Goal: Task Accomplishment & Management: Manage account settings

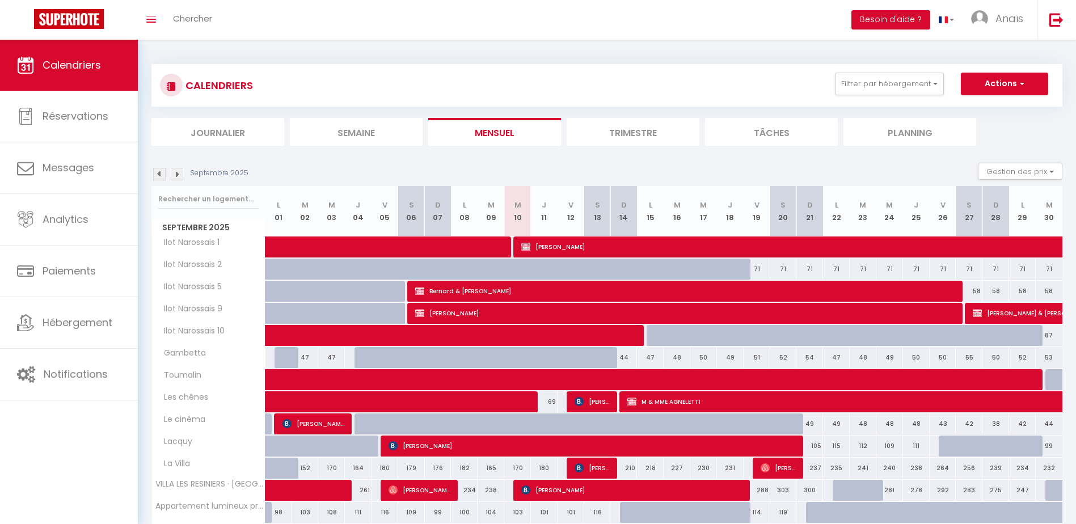
click at [178, 175] on img at bounding box center [177, 174] width 12 height 12
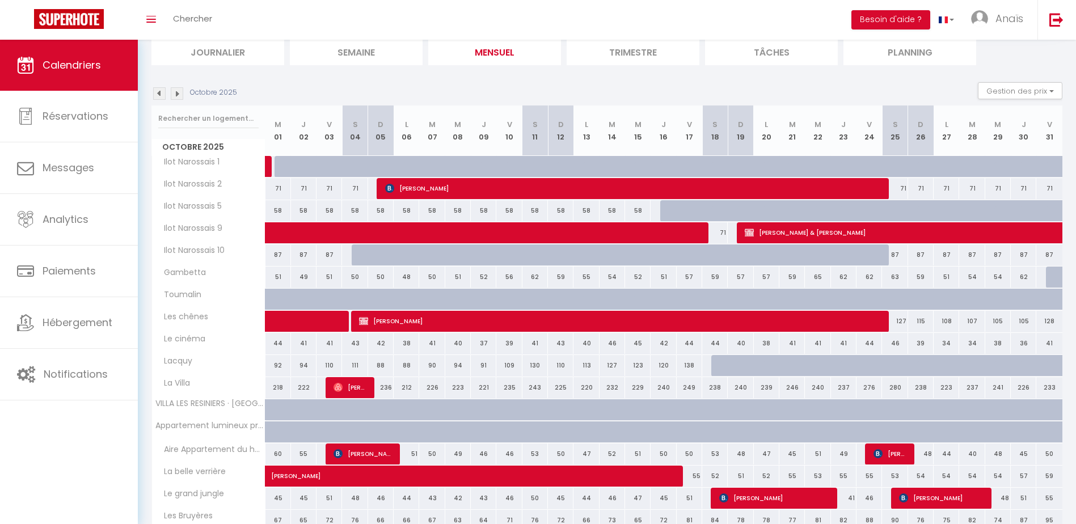
scroll to position [82, 0]
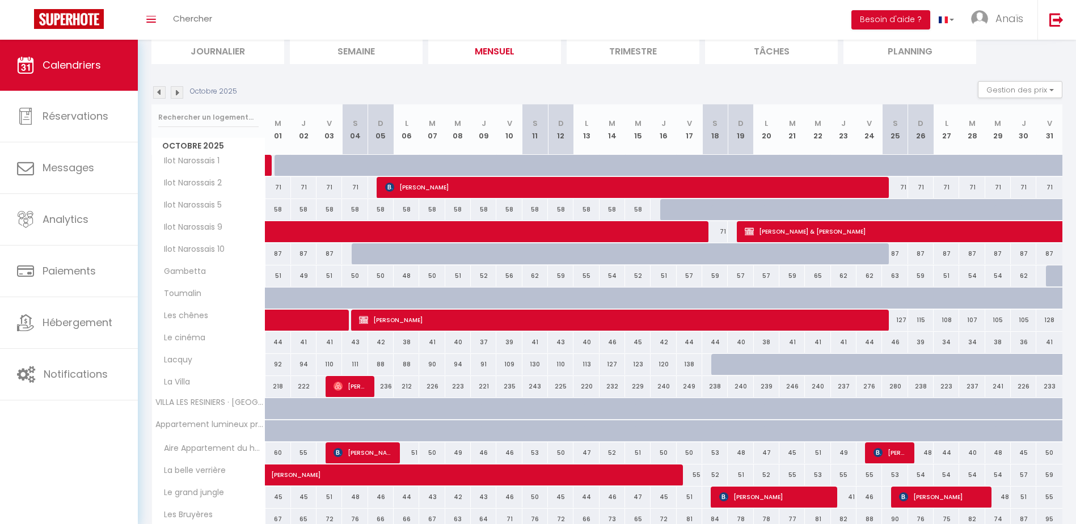
click at [269, 412] on div at bounding box center [278, 409] width 26 height 22
type input "269"
type input "Mer 01 Octobre 2025"
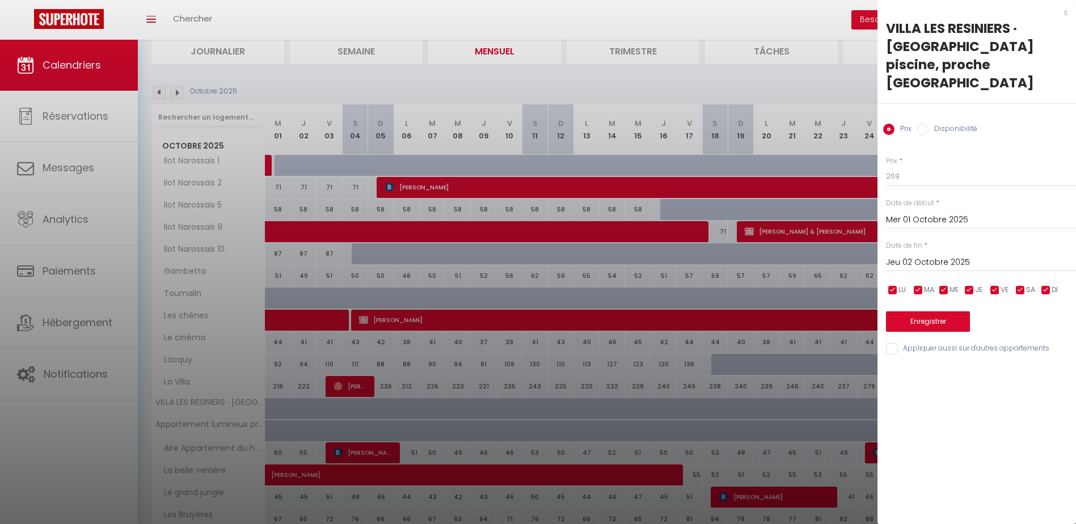
click at [950, 255] on input "Jeu 02 Octobre 2025" at bounding box center [981, 262] width 190 height 15
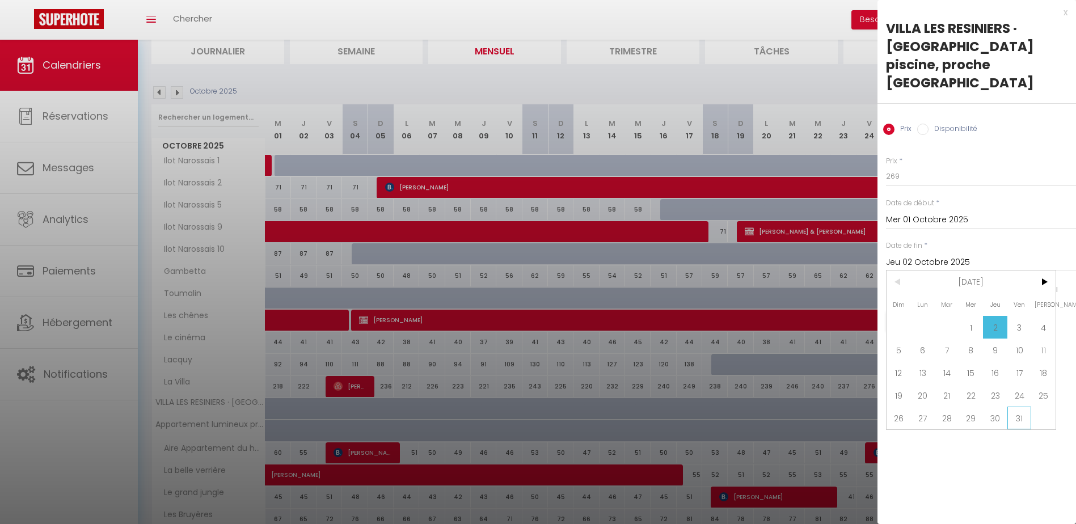
click at [1016, 407] on span "31" at bounding box center [1019, 418] width 24 height 23
type input "Ven 31 Octobre 2025"
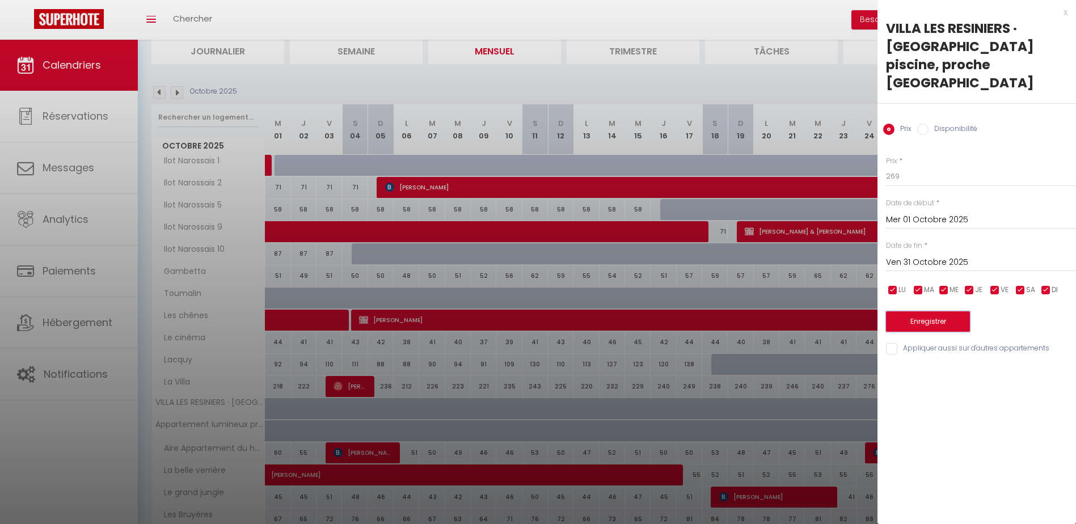
click at [924, 311] on button "Enregistrer" at bounding box center [928, 321] width 84 height 20
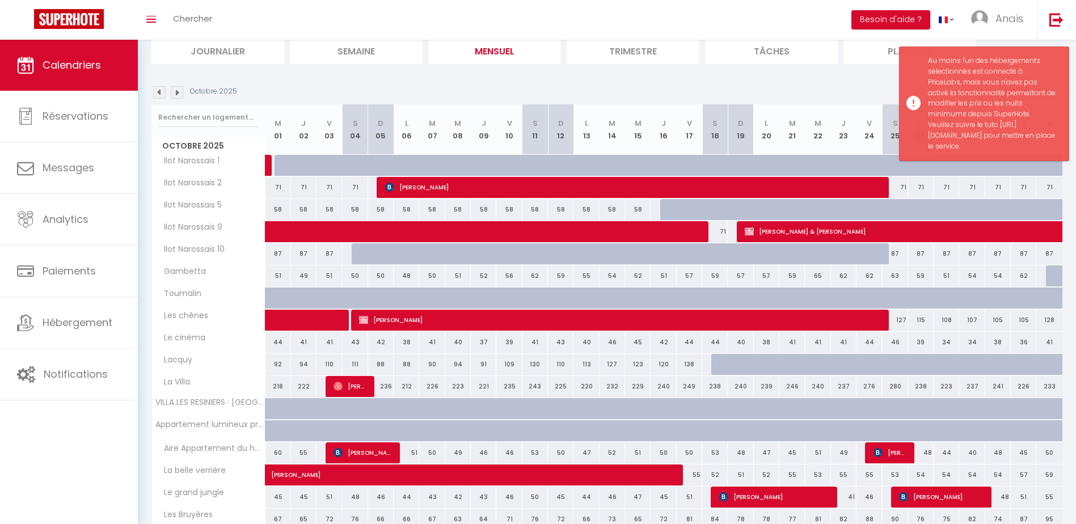
click at [271, 399] on div at bounding box center [278, 409] width 26 height 22
type input "Jeu 02 Octobre 2025"
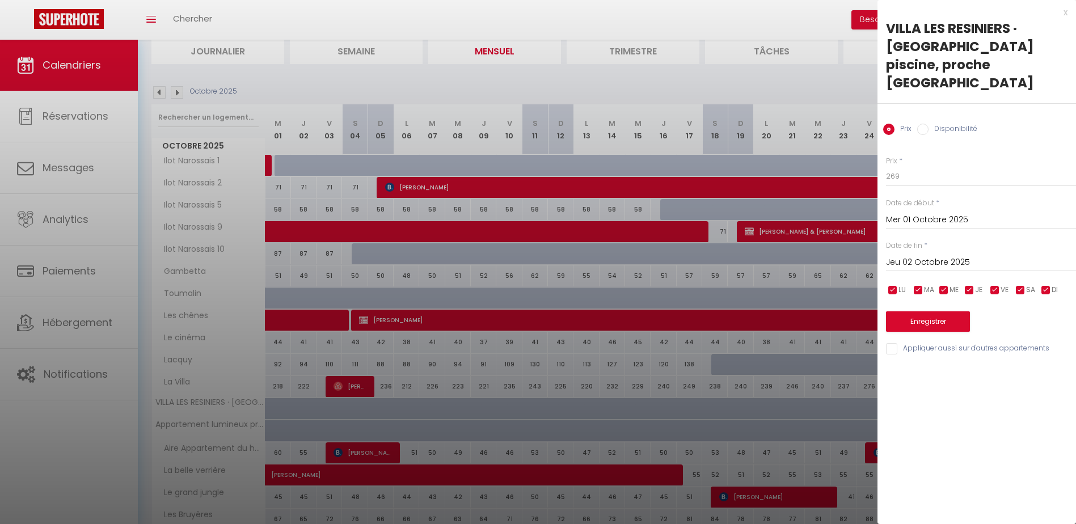
click at [928, 124] on input "Disponibilité" at bounding box center [922, 129] width 11 height 11
radio input "true"
radio input "false"
click at [934, 256] on input "Jeu 02 Octobre 2025" at bounding box center [981, 263] width 190 height 15
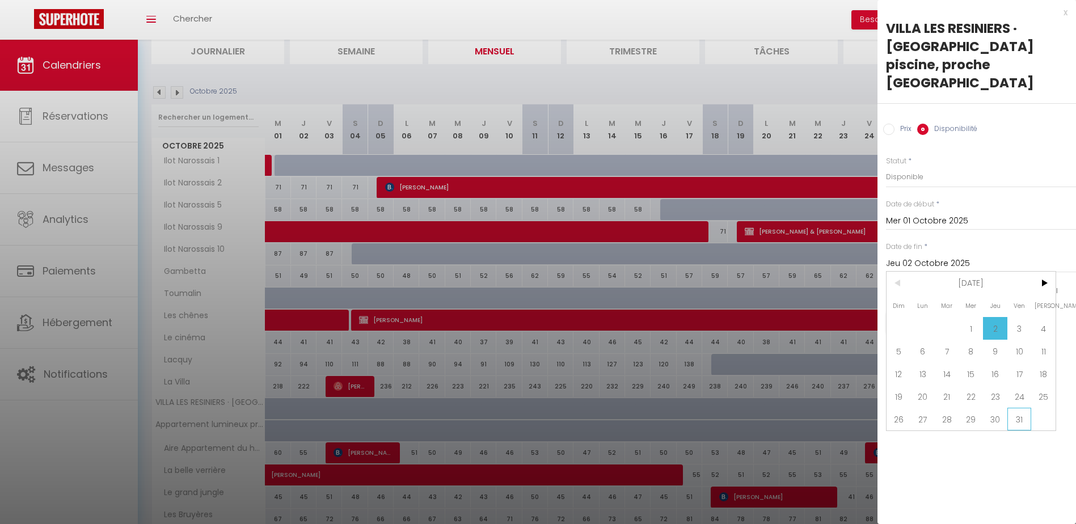
click at [1015, 408] on span "31" at bounding box center [1019, 419] width 24 height 23
type input "Ven 31 Octobre 2025"
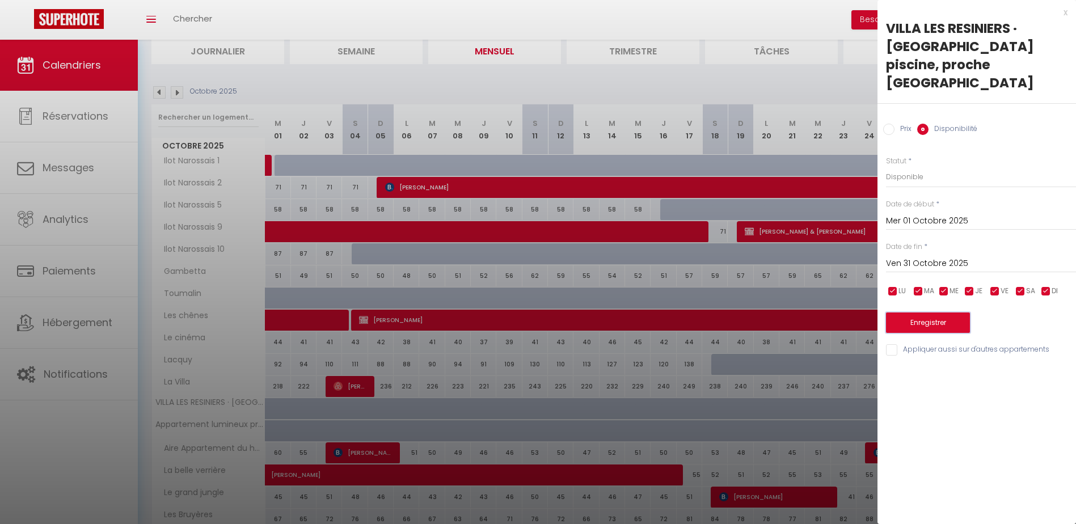
click at [929, 312] on button "Enregistrer" at bounding box center [928, 322] width 84 height 20
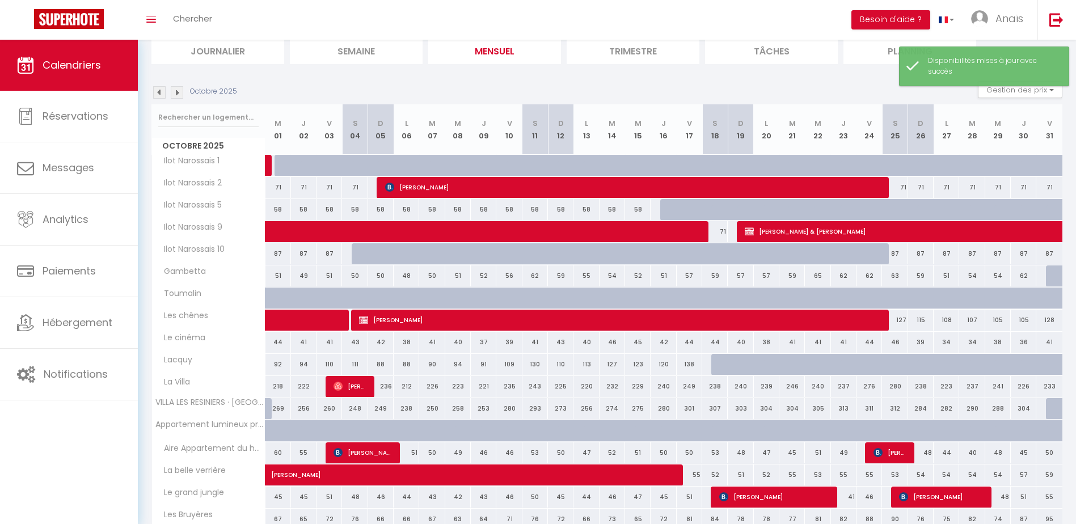
click at [269, 407] on div "269" at bounding box center [278, 408] width 26 height 21
select select "1"
type input "Mer 01 Octobre 2025"
type input "Jeu 02 Octobre 2025"
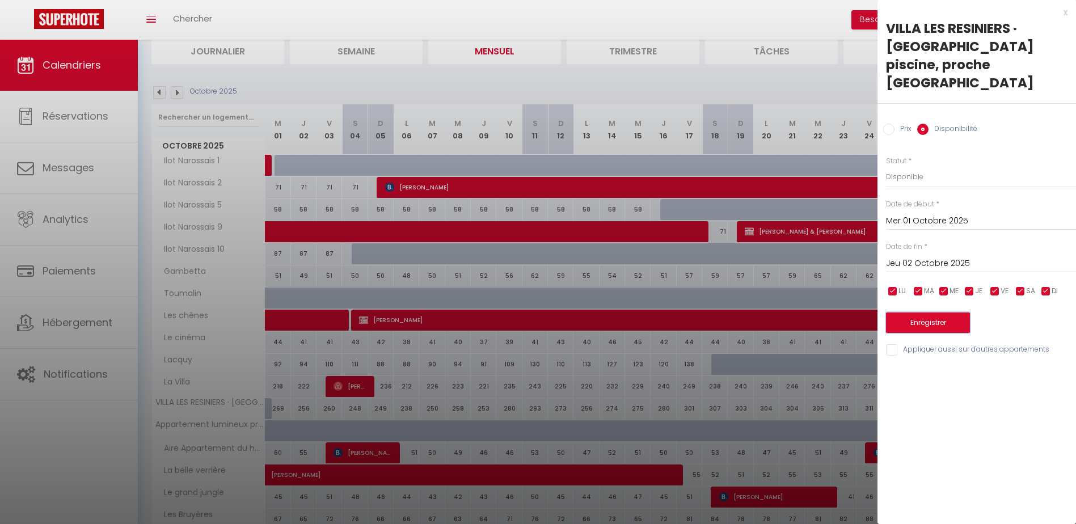
click at [911, 312] on button "Enregistrer" at bounding box center [928, 322] width 84 height 20
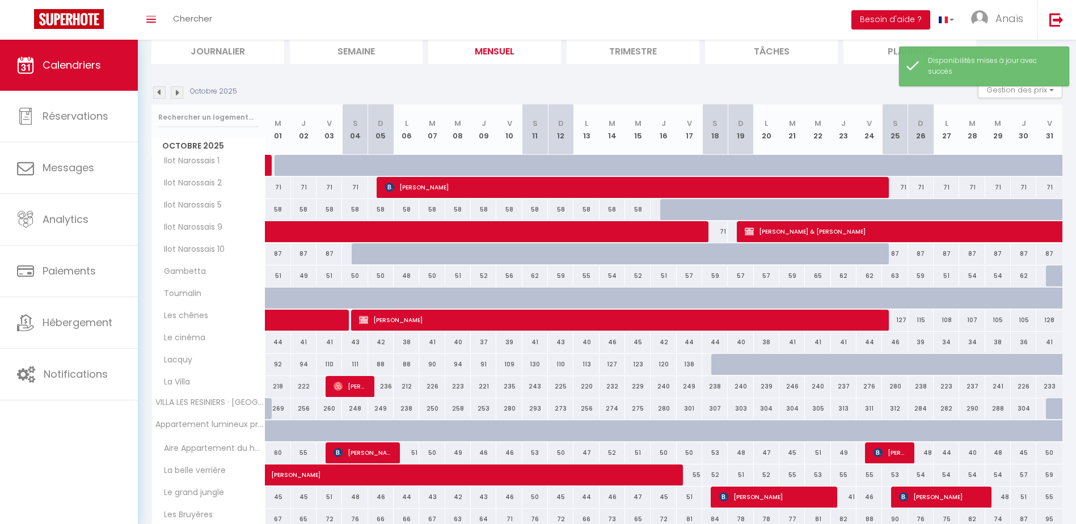
click at [268, 414] on div "269" at bounding box center [278, 408] width 26 height 21
select select "1"
type input "Mer 01 Octobre 2025"
type input "Jeu 02 Octobre 2025"
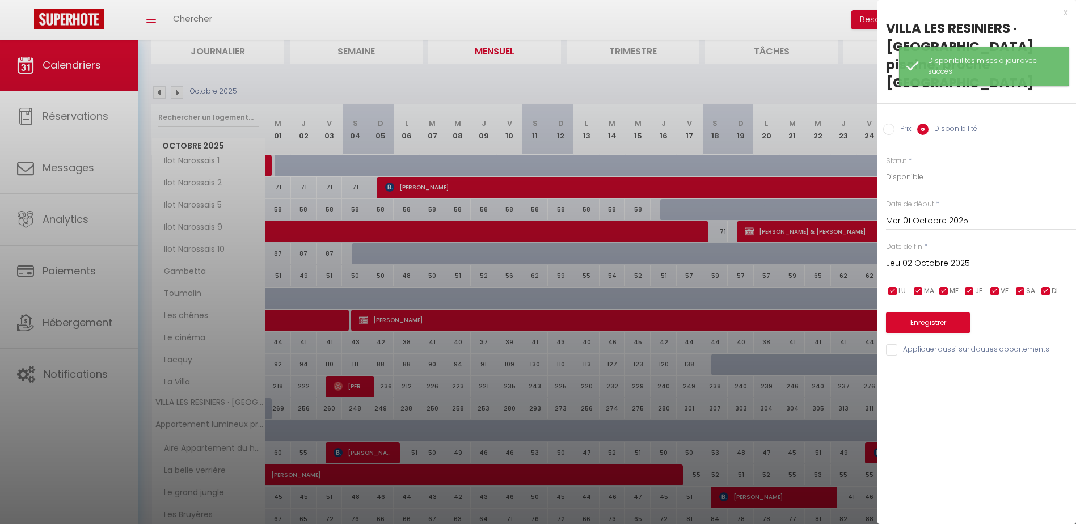
click at [268, 414] on div at bounding box center [538, 262] width 1076 height 524
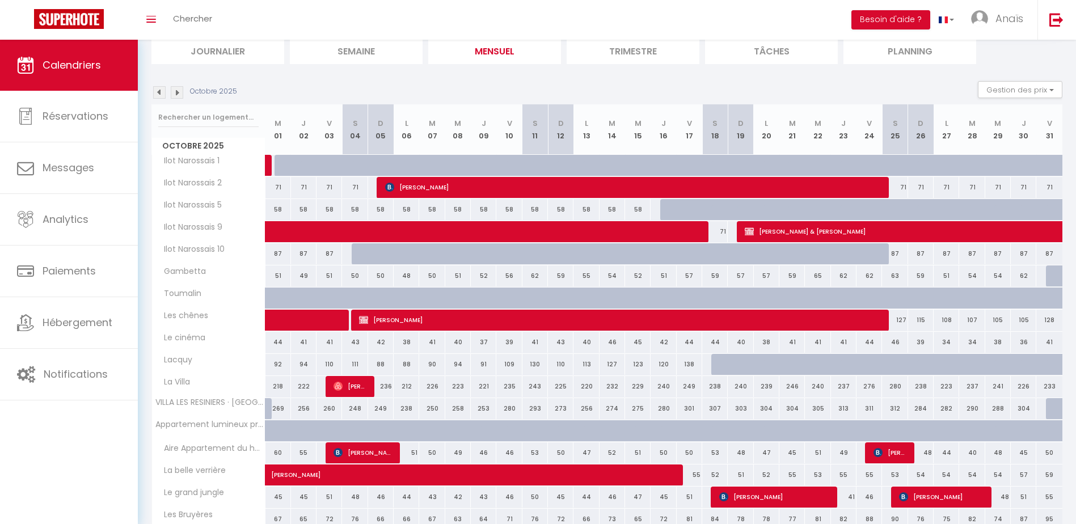
click at [158, 92] on img at bounding box center [159, 92] width 12 height 12
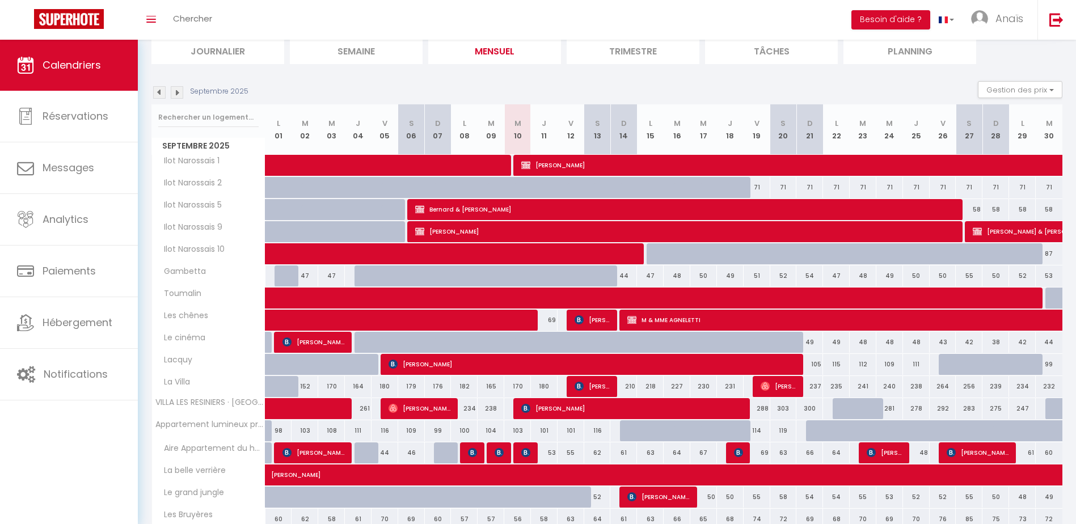
click at [1050, 410] on div at bounding box center [1058, 409] width 27 height 22
select select "1"
type input "Mar 30 Septembre 2025"
type input "Mer 01 Octobre 2025"
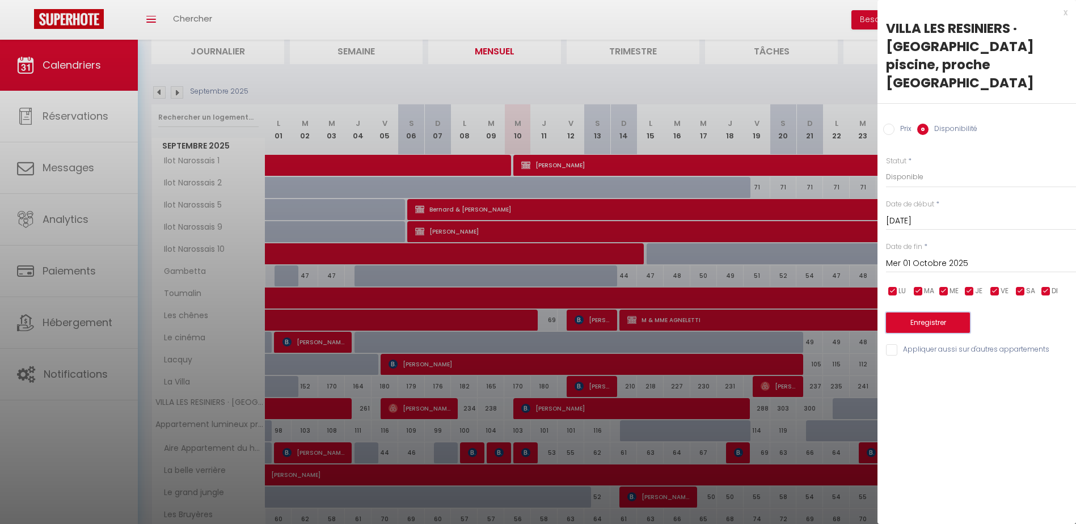
click at [916, 312] on button "Enregistrer" at bounding box center [928, 322] width 84 height 20
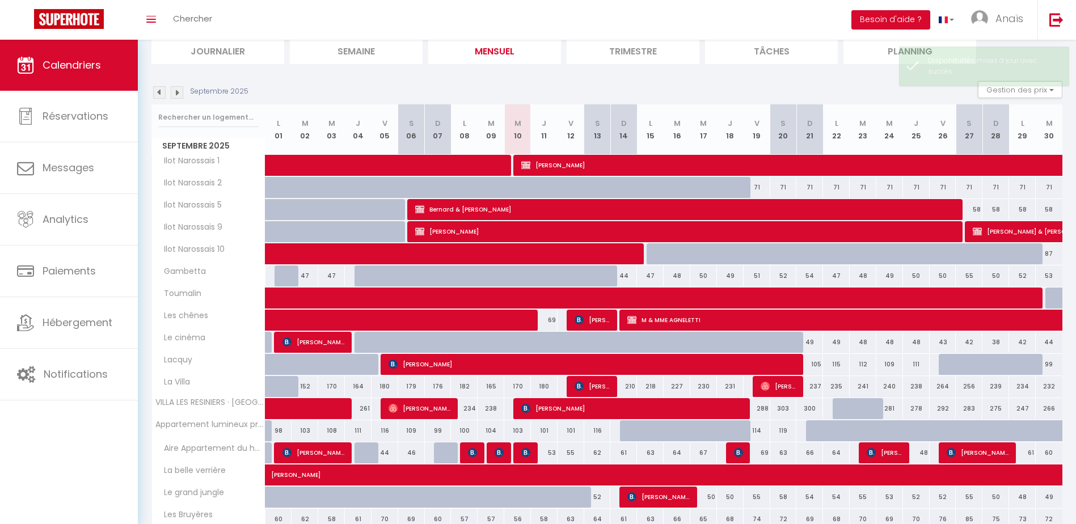
click at [177, 95] on img at bounding box center [177, 92] width 12 height 12
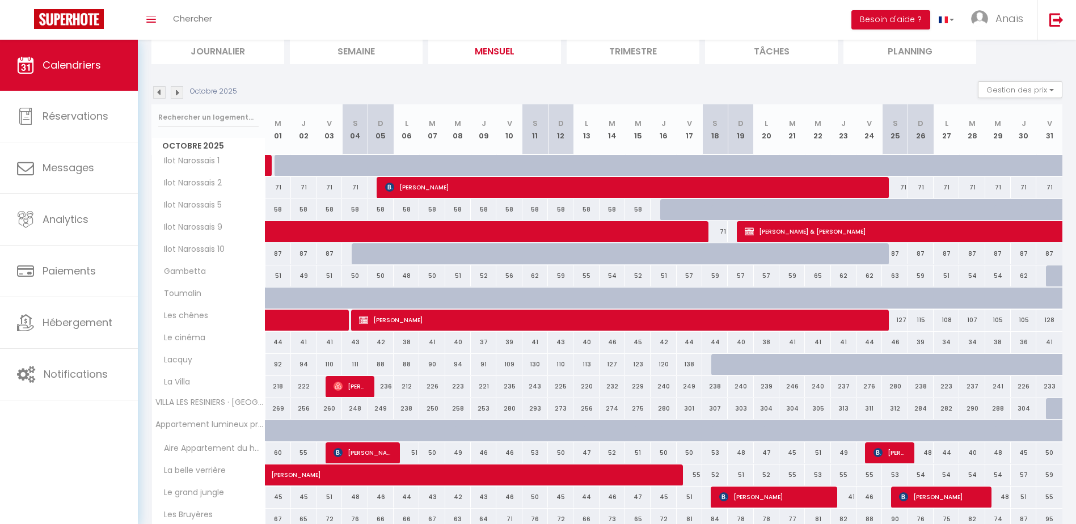
click at [1048, 414] on div at bounding box center [1059, 409] width 26 height 22
select select "1"
type input "Ven 31 Octobre 2025"
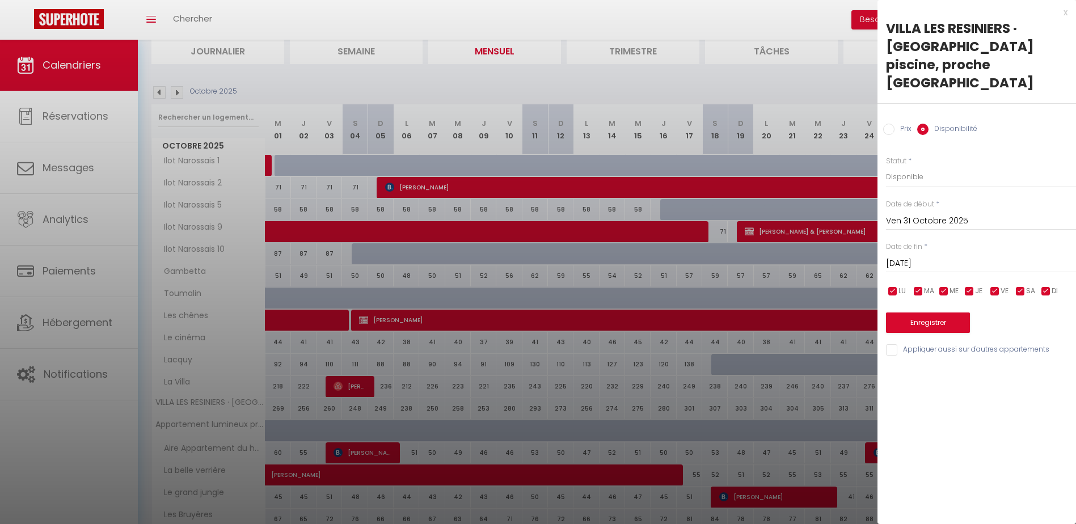
click at [944, 256] on input "Sam 01 Novembre 2025" at bounding box center [981, 263] width 190 height 15
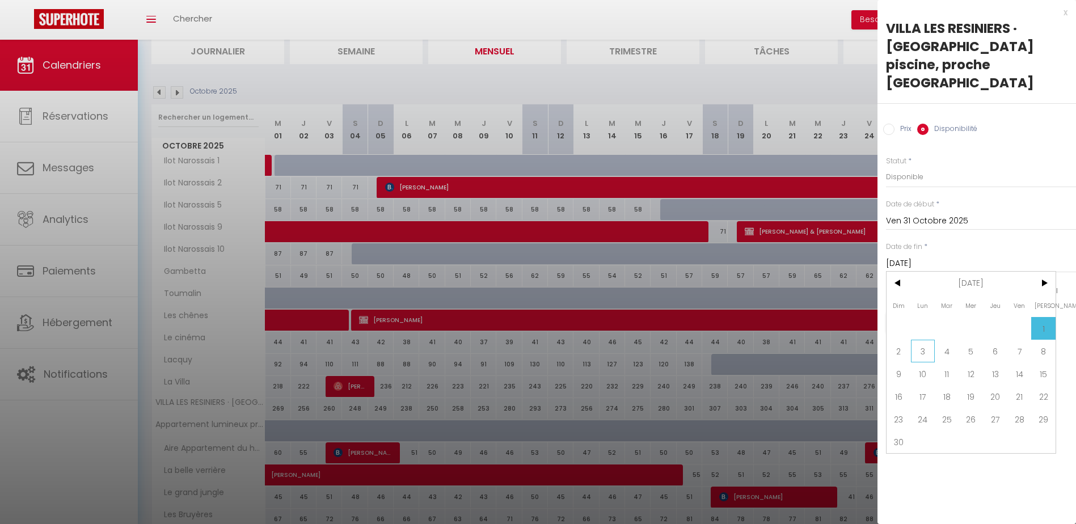
click at [921, 340] on span "3" at bounding box center [923, 351] width 24 height 23
type input "Lun 03 Novembre 2025"
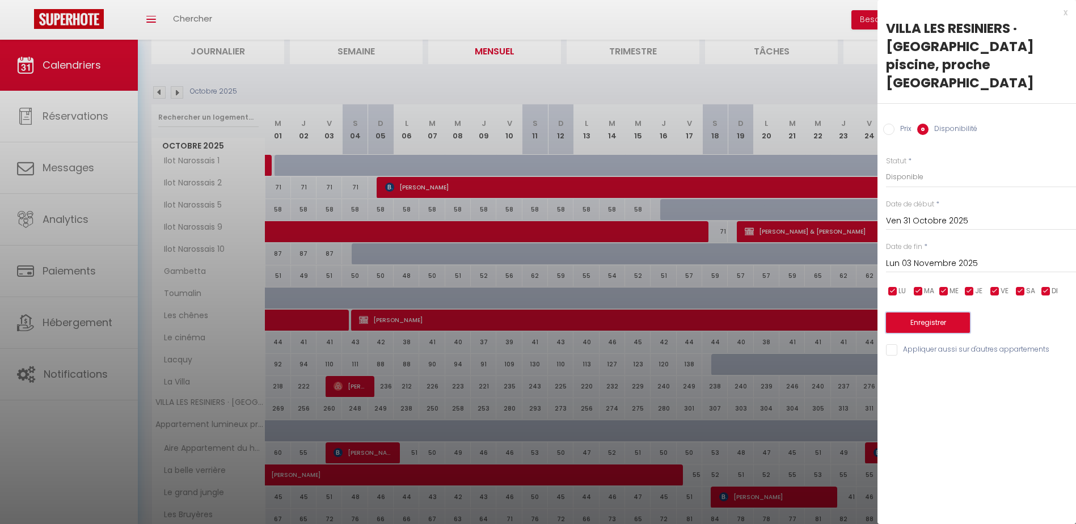
click at [916, 312] on button "Enregistrer" at bounding box center [928, 322] width 84 height 20
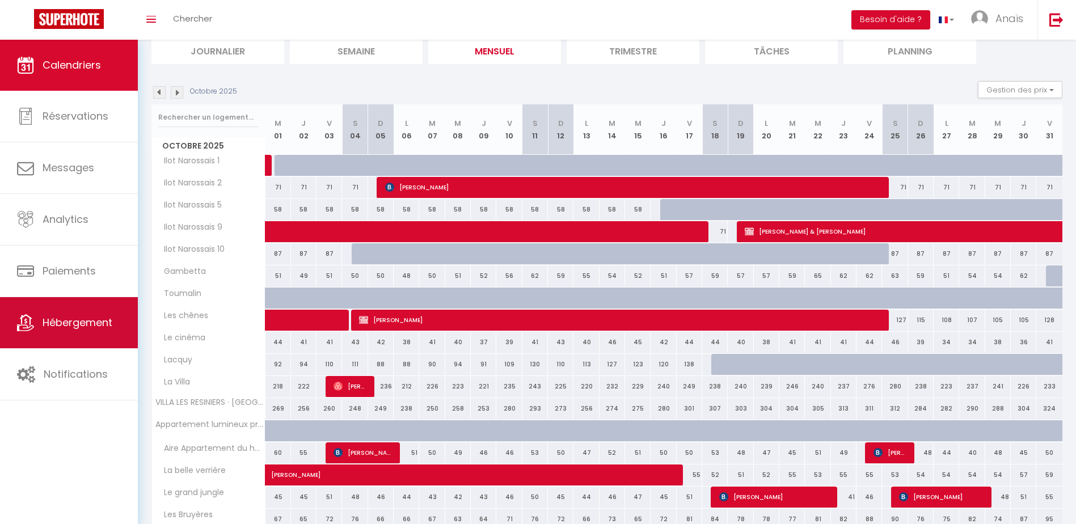
click at [84, 315] on span "Hébergement" at bounding box center [78, 322] width 70 height 14
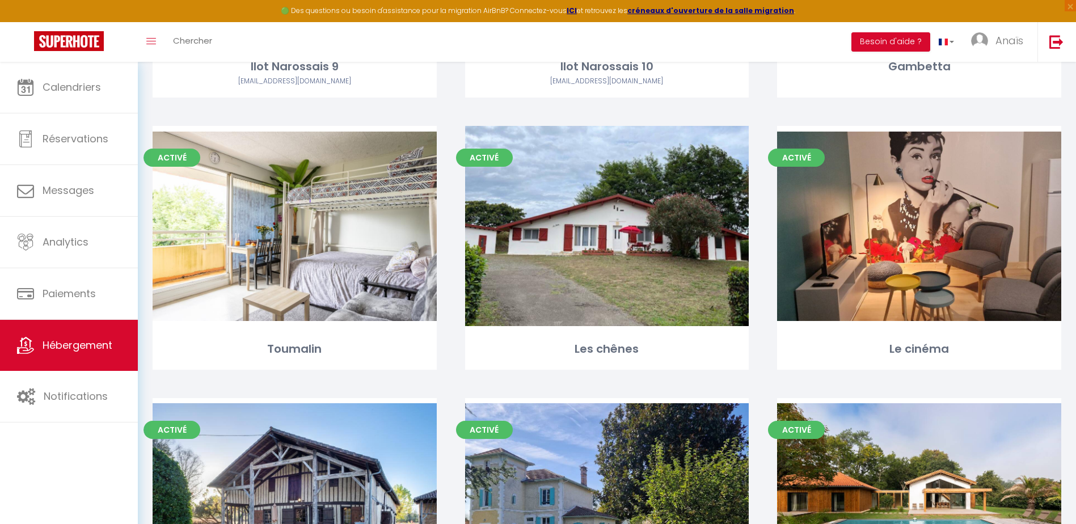
scroll to position [653, 0]
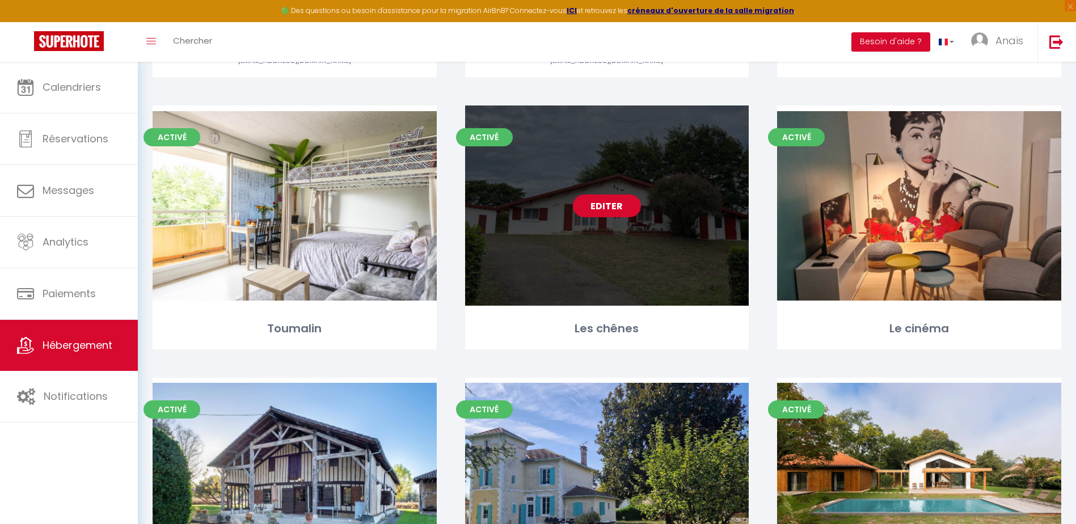
click at [627, 205] on link "Editer" at bounding box center [607, 205] width 68 height 23
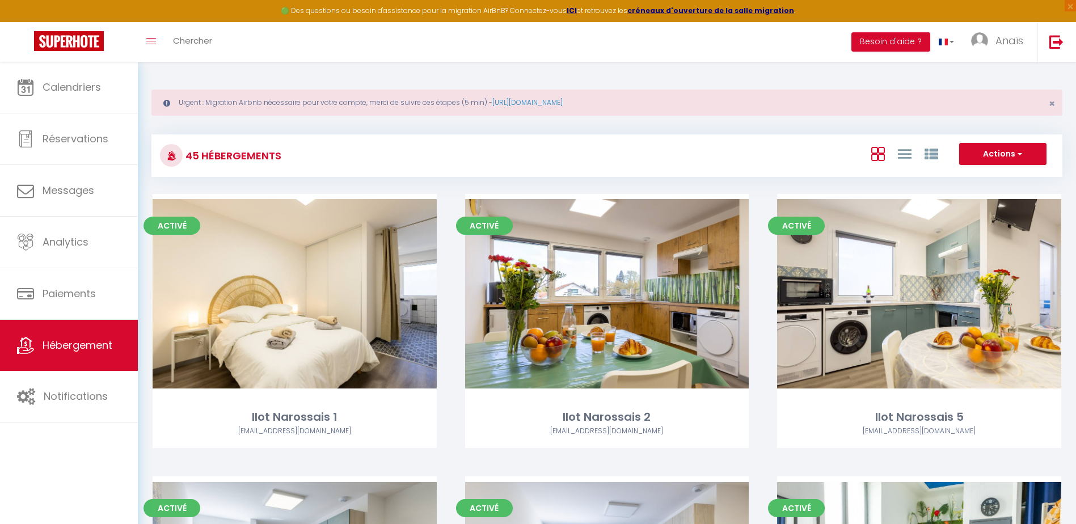
select select "3"
select select "2"
select select "1"
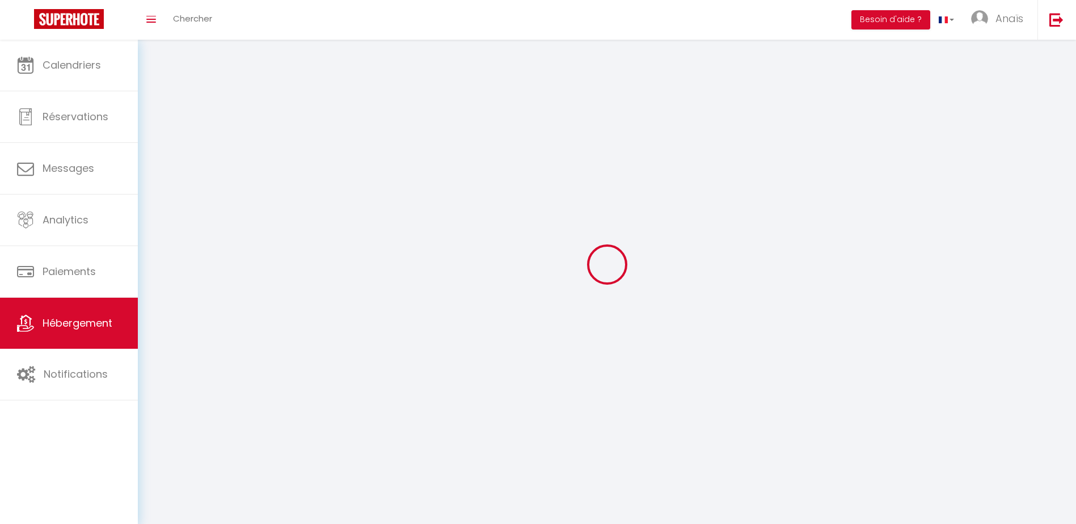
select select
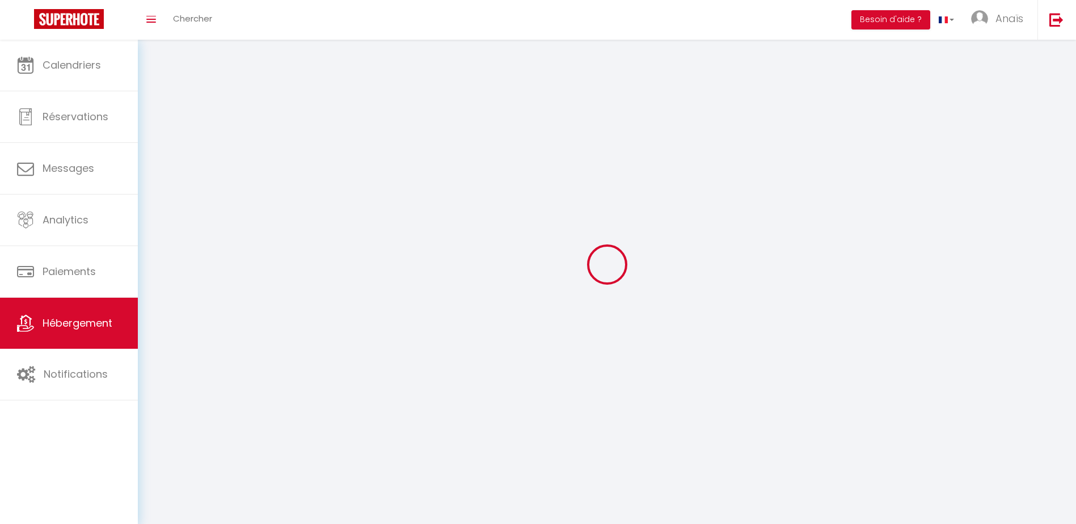
checkbox input "false"
select select
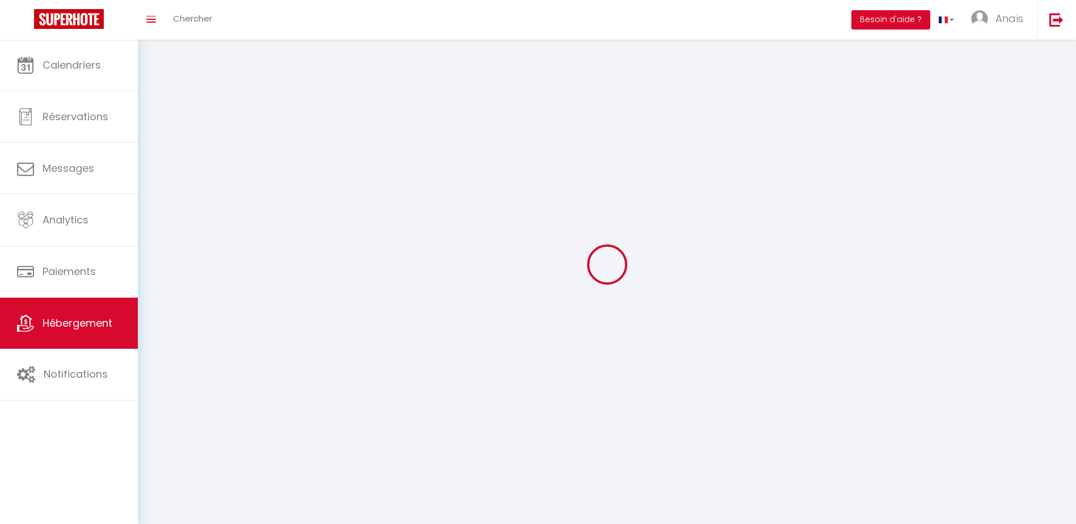
select select
select select "1"
select select
select select "28"
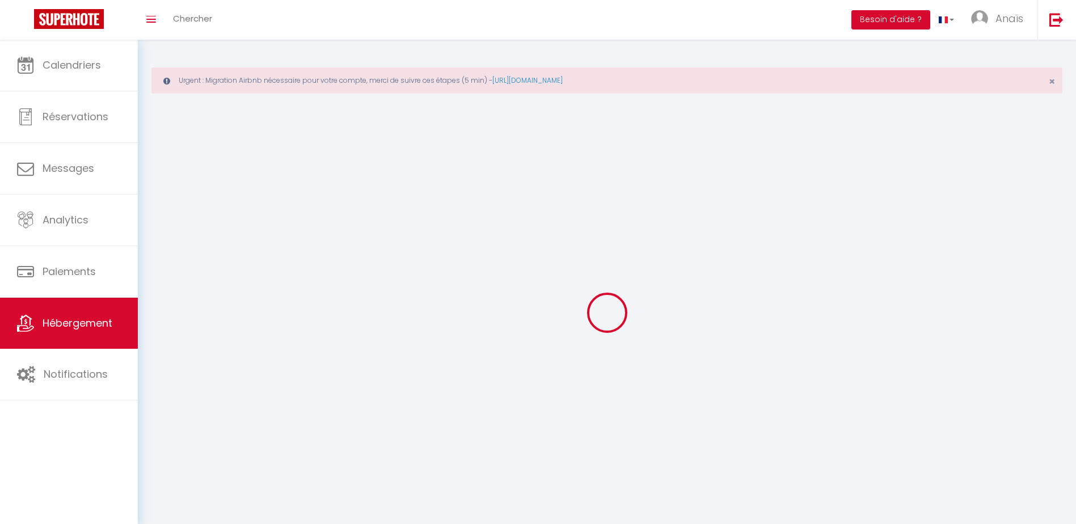
select select
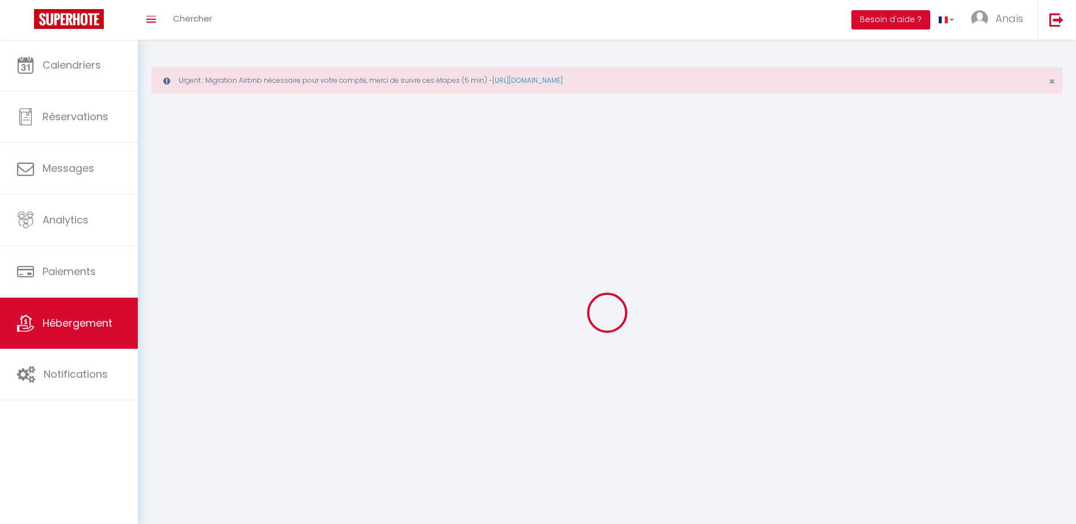
select select
checkbox input "false"
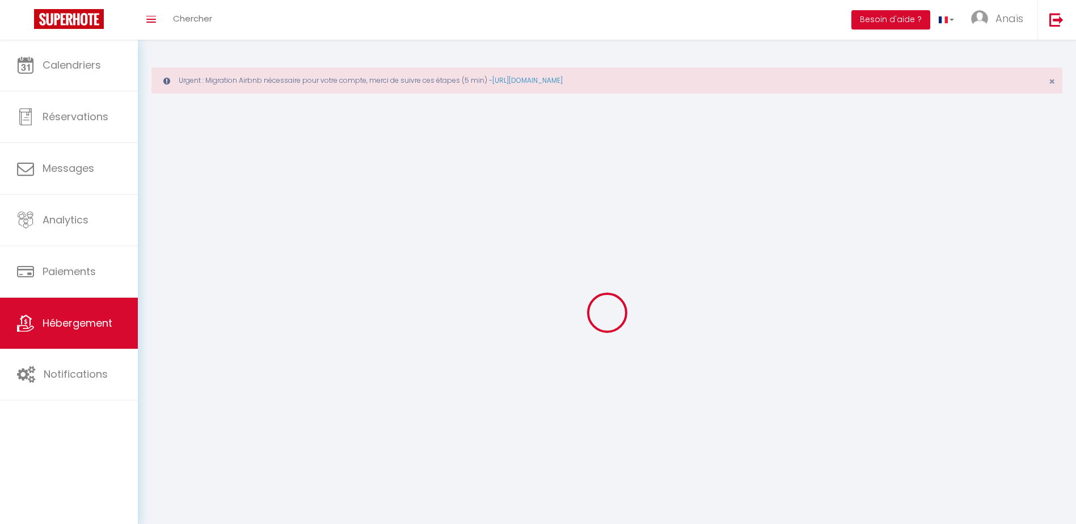
select select
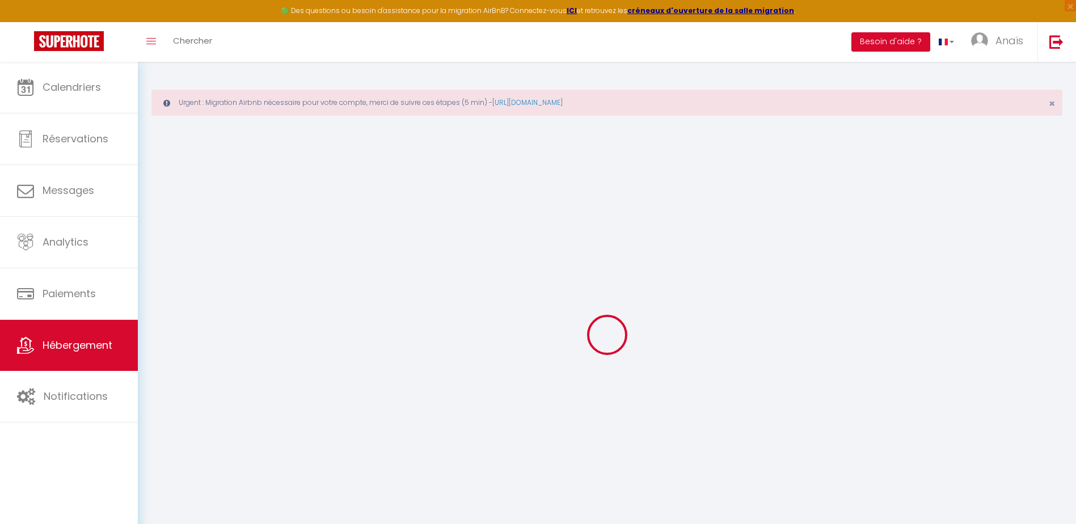
select select
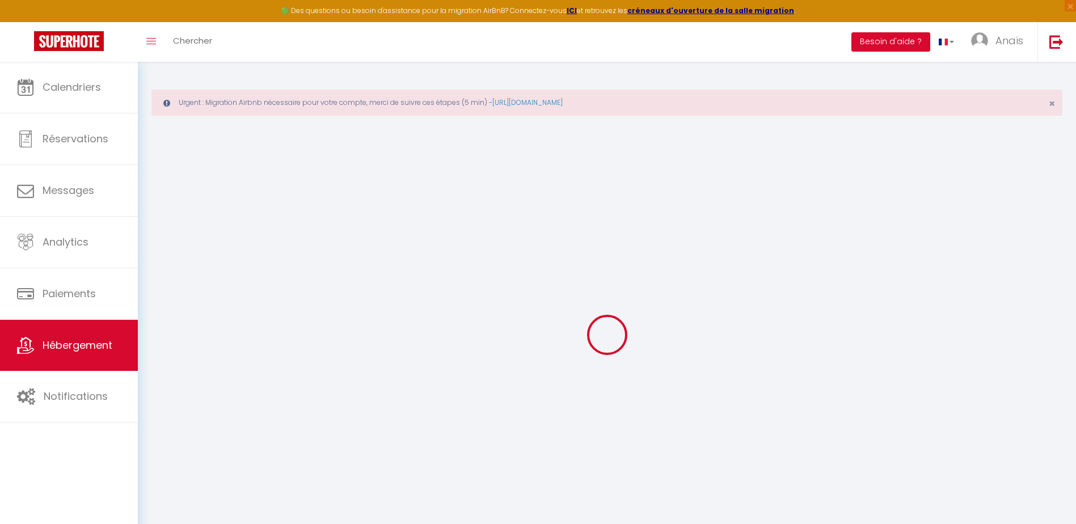
select select
checkbox input "false"
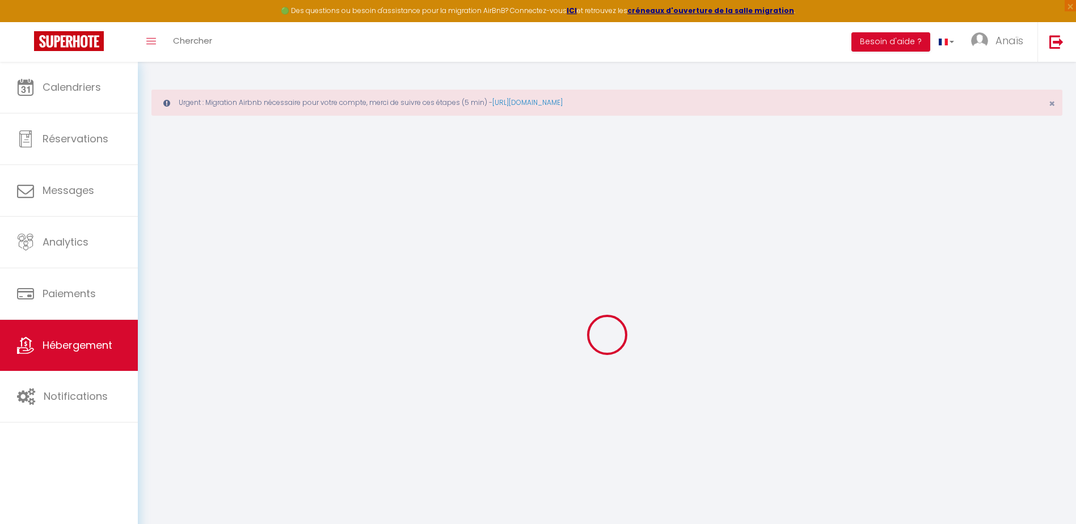
select select
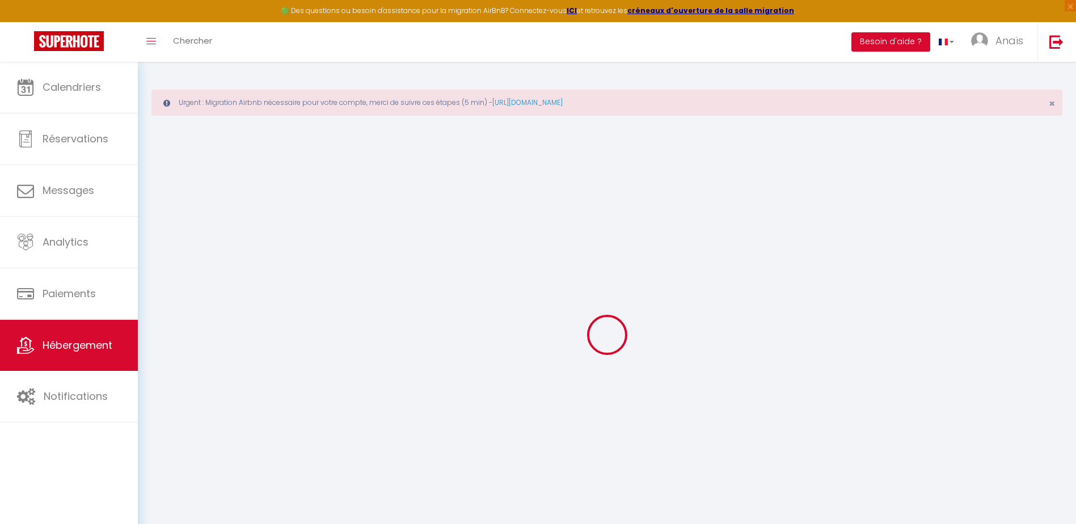
select select
checkbox input "false"
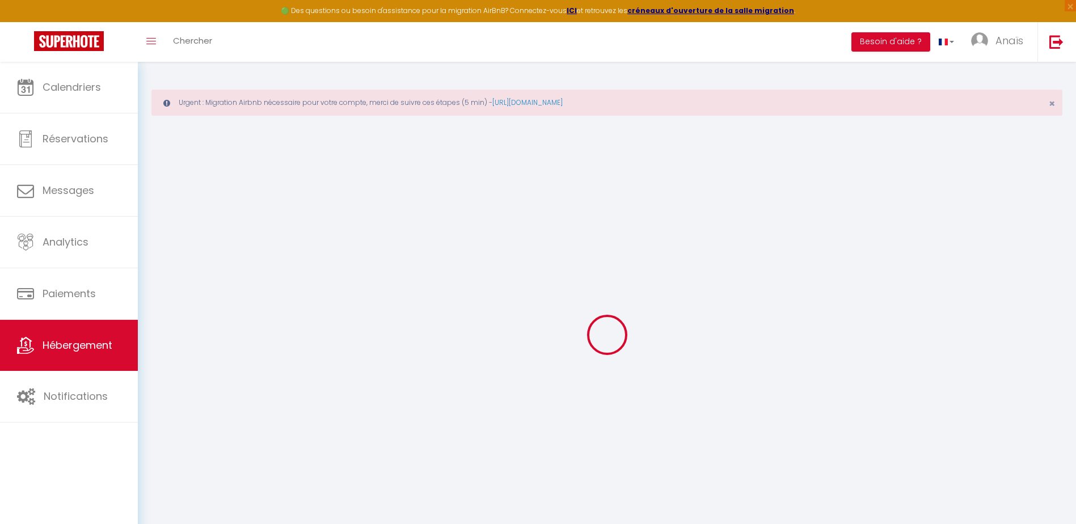
checkbox input "false"
select select
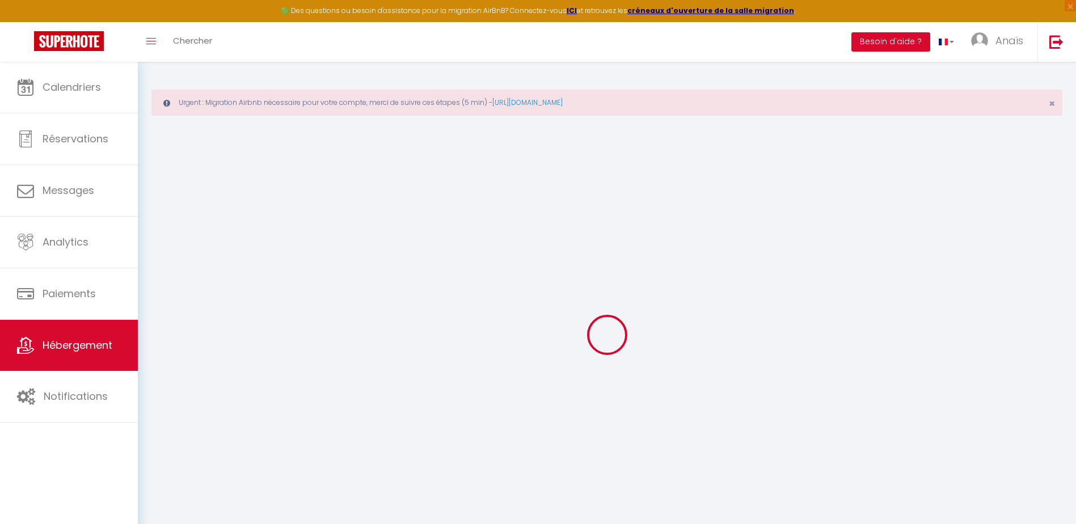
select select
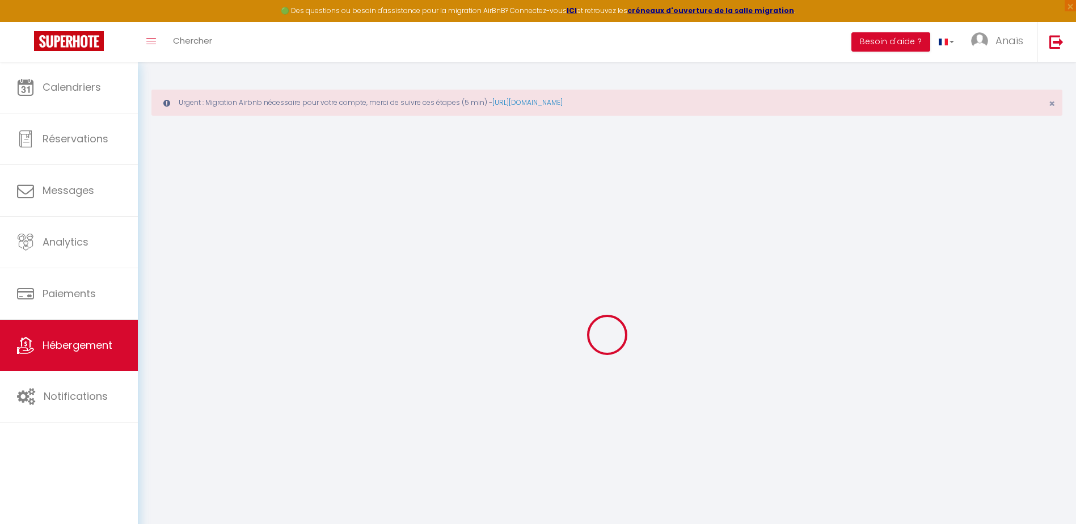
checkbox input "false"
select select
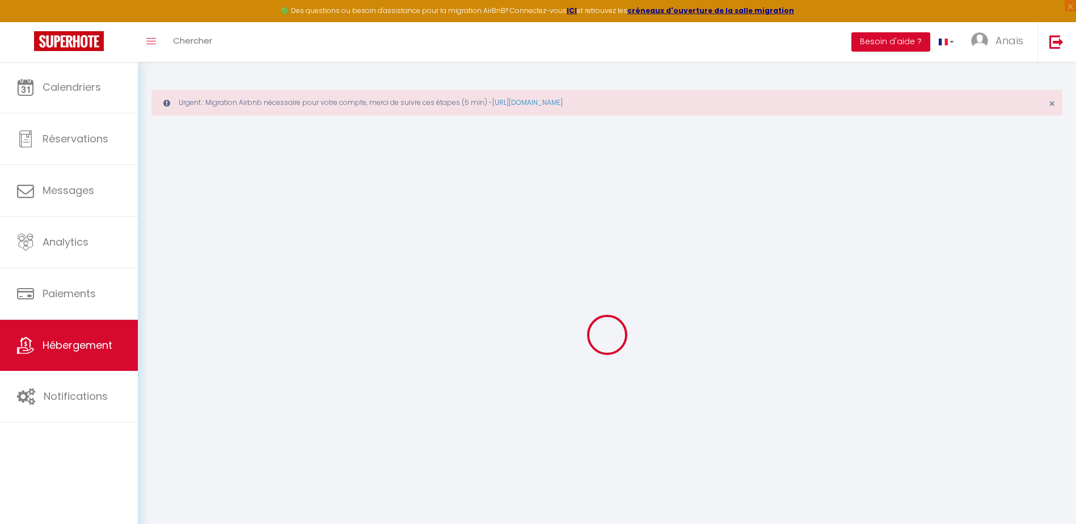
select select
type input "Les chênes"
type input "Michel"
type input "Defauchy"
type input "562 Chemin du Tonkin"
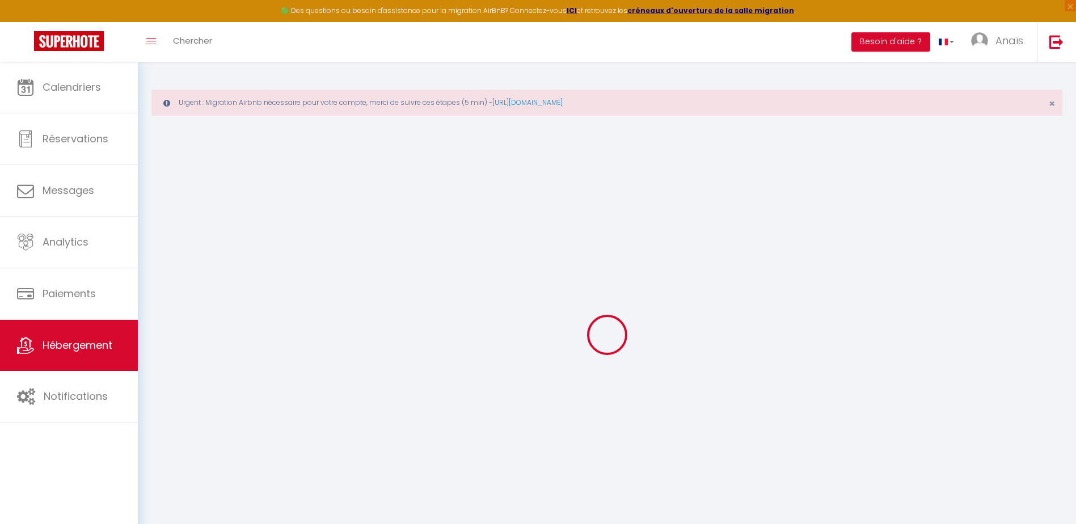
type input "40380"
type input "Louer"
select select "houses"
select select "7"
select select "6"
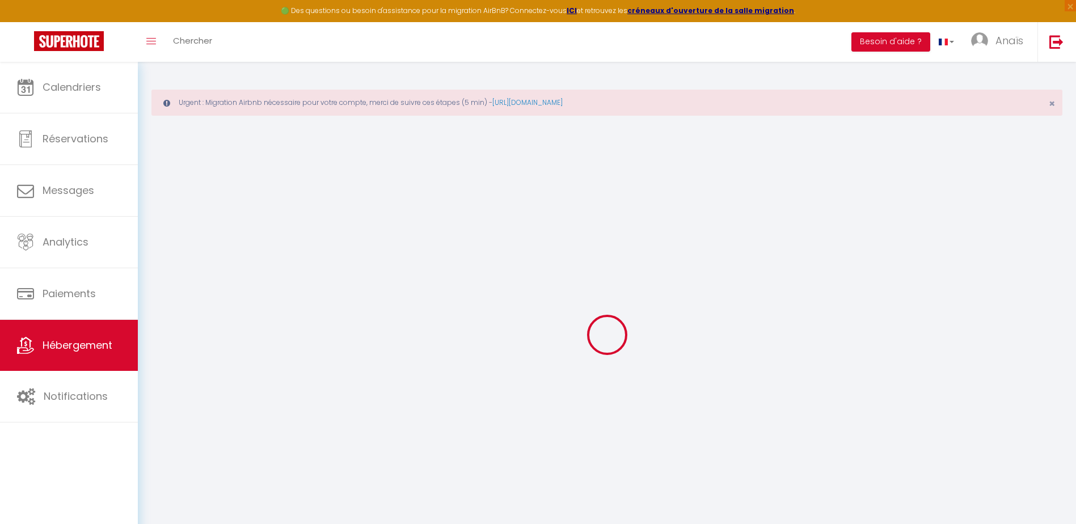
select select "3"
select select "2"
type input "120"
type input "10"
type input "1.00"
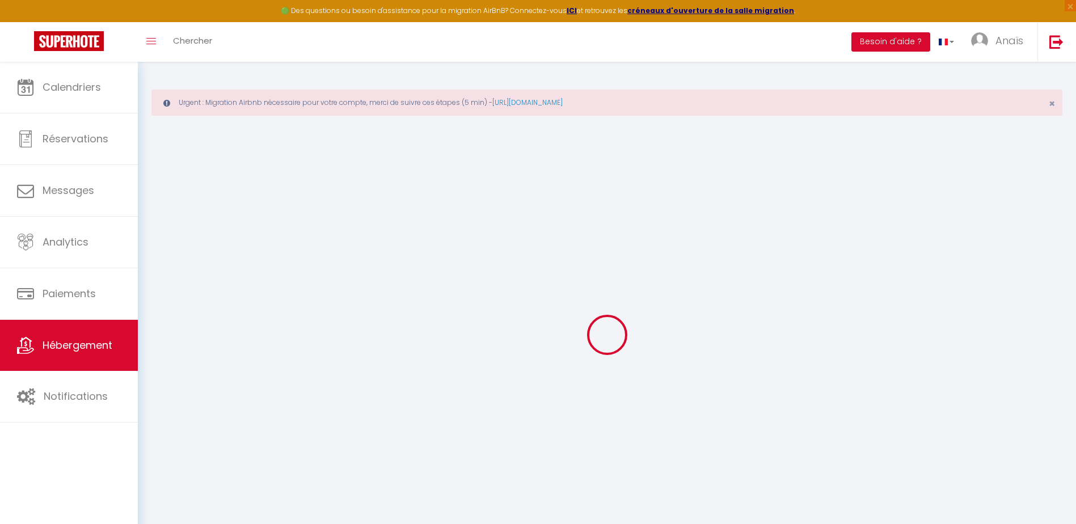
type input "500"
type input "10"
select select
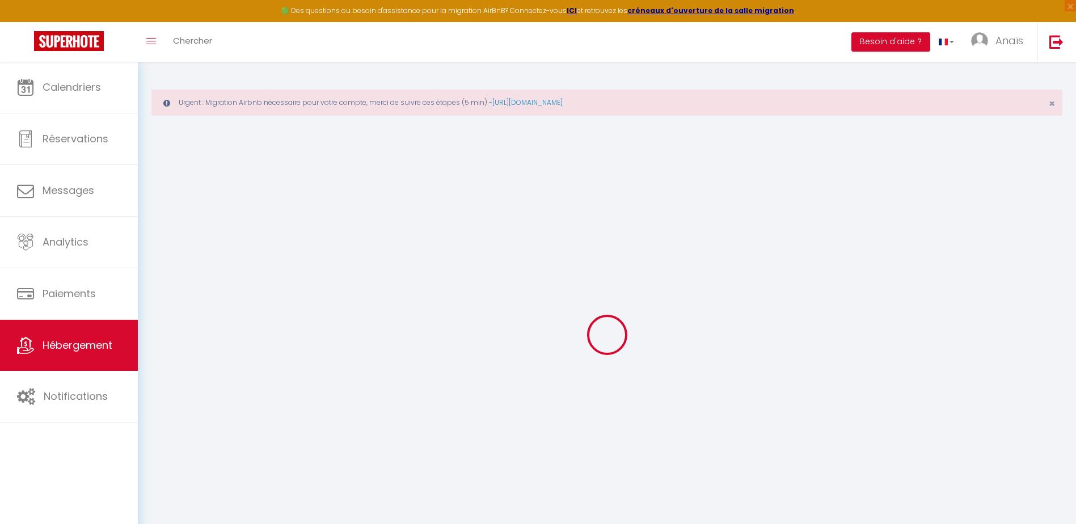
select select
type input "662 chemin de tonkin"
type input "40380"
type input "Louer"
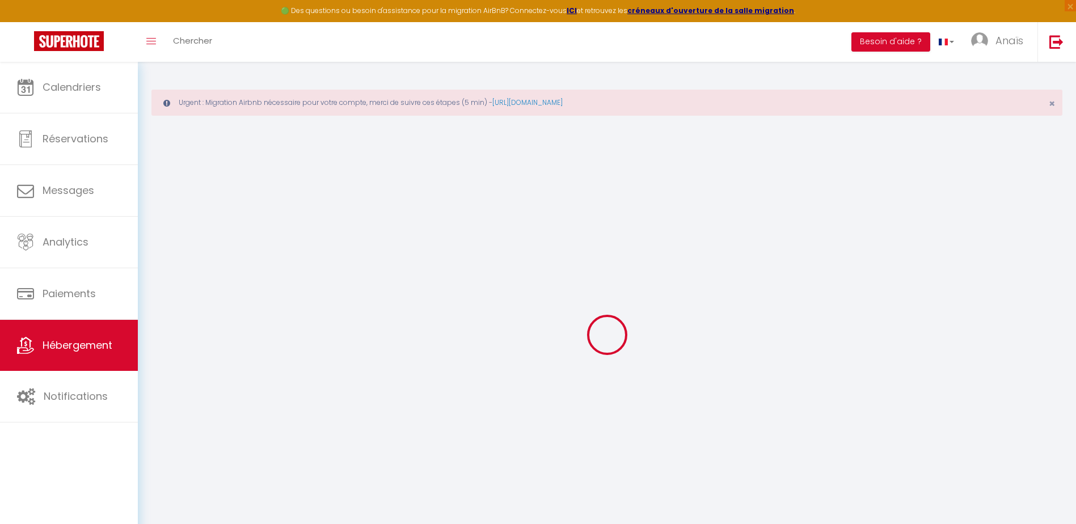
type input "[EMAIL_ADDRESS][DOMAIN_NAME]"
select select
checkbox input "false"
checkbox input "true"
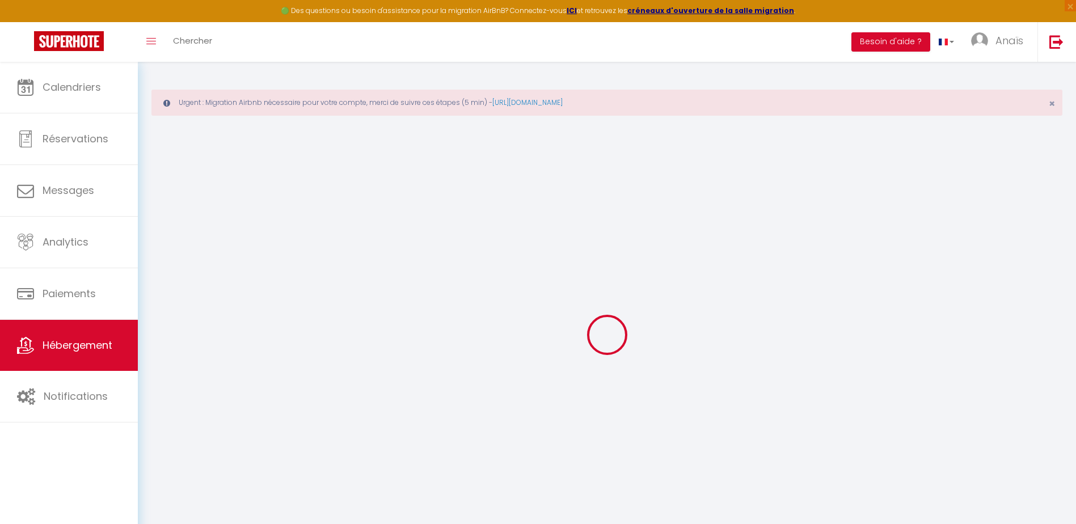
checkbox input "false"
type input "20.83"
type input "0"
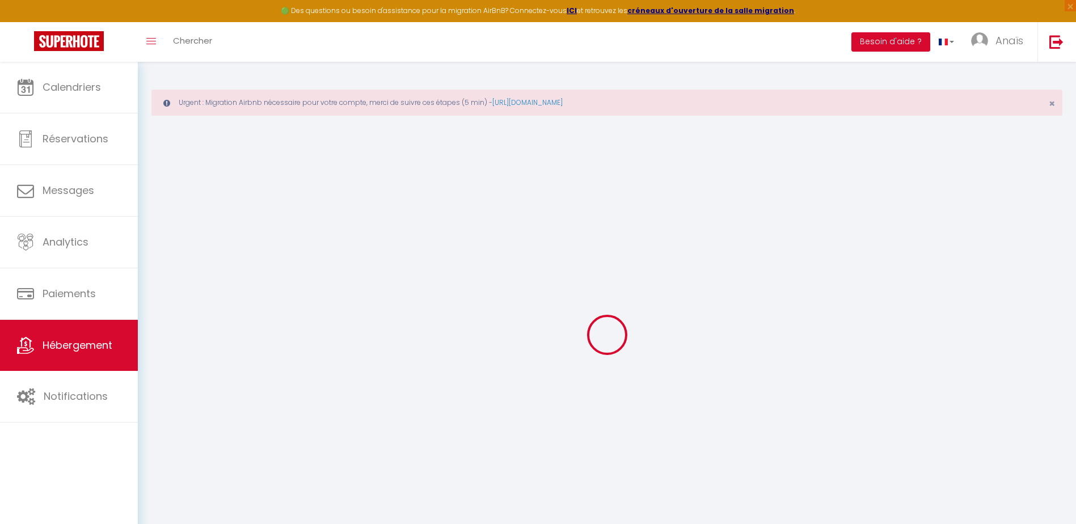
select select
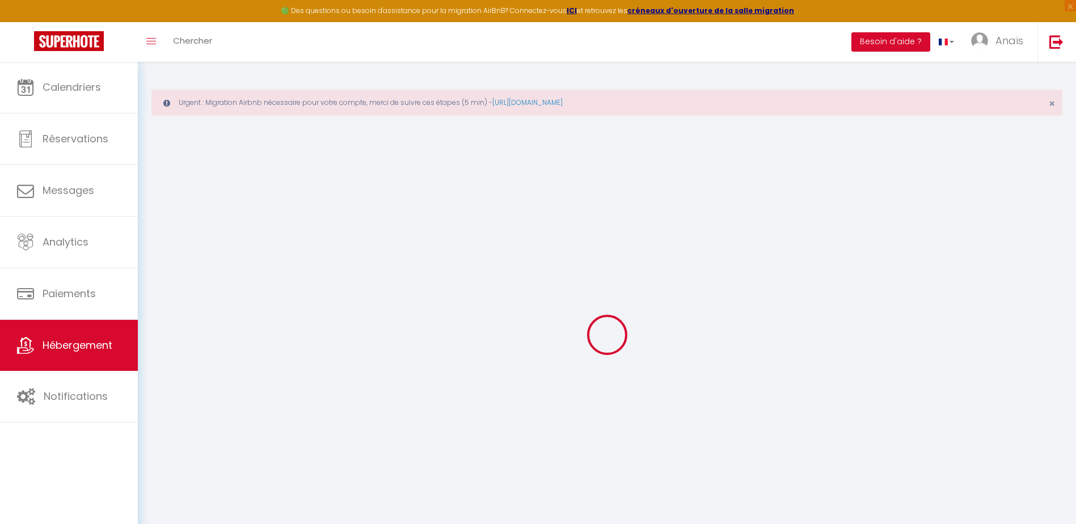
select select
checkbox input "false"
checkbox input "true"
checkbox input "false"
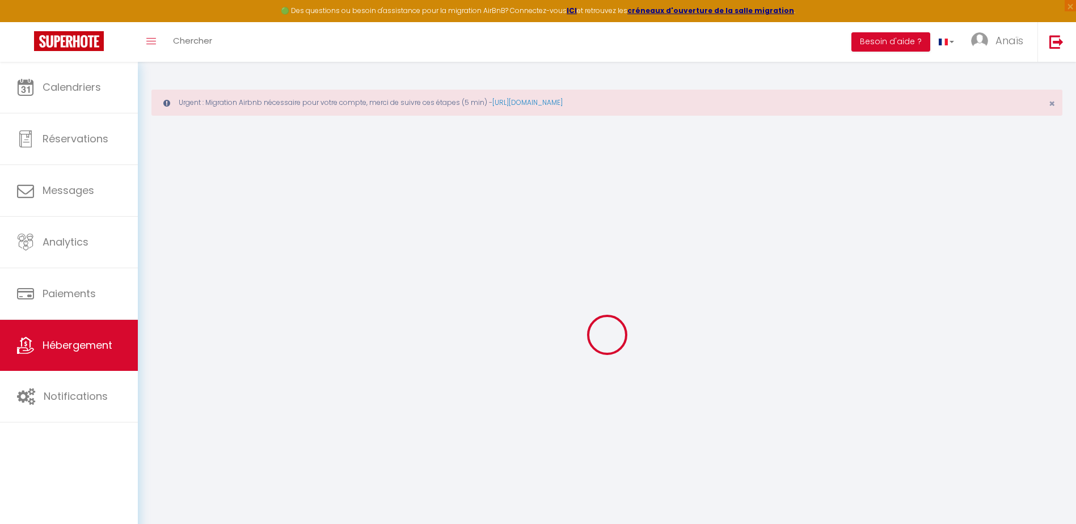
select select
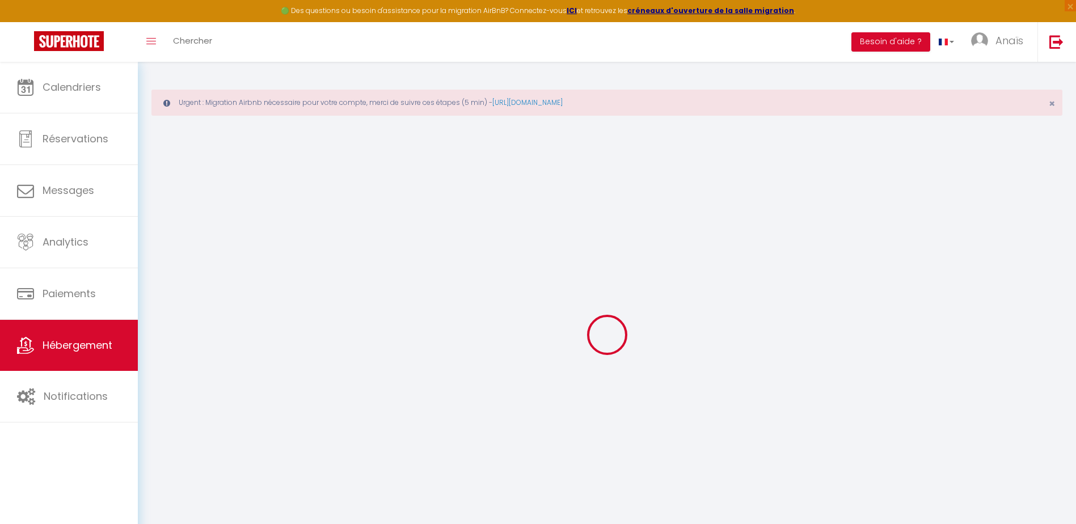
select select
checkbox input "false"
checkbox input "true"
checkbox input "false"
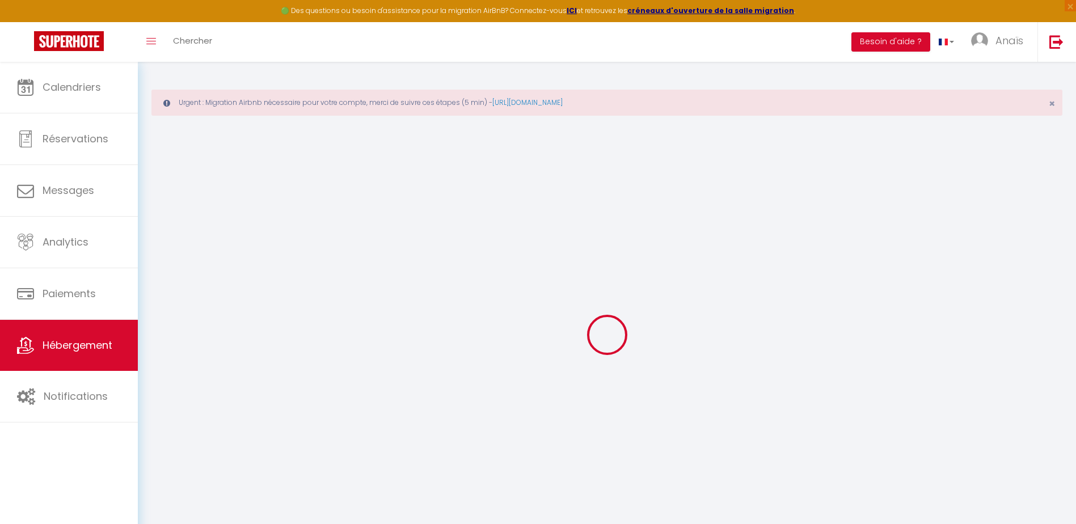
select select
checkbox input "false"
checkbox input "true"
checkbox input "false"
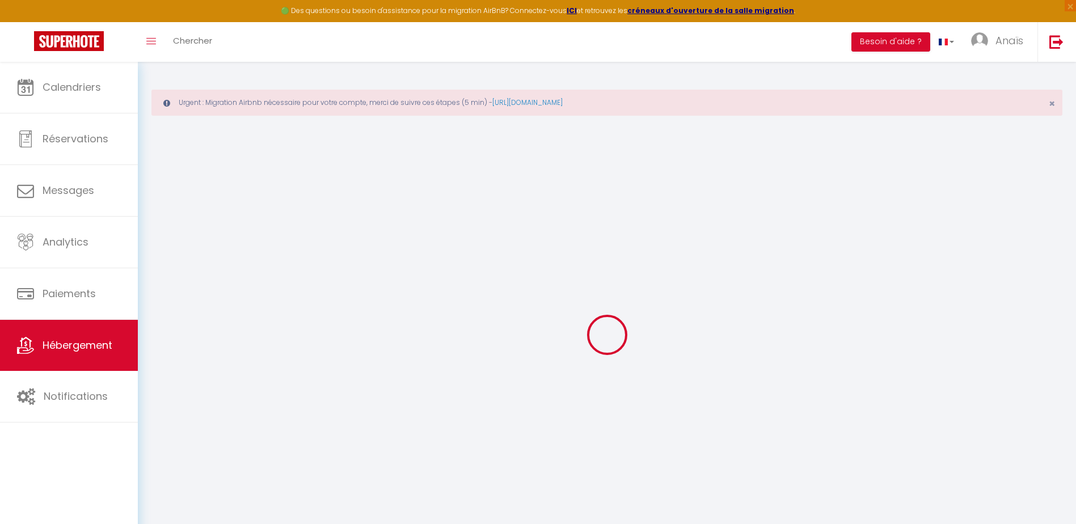
select select "17:00"
select select "23:45"
select select "10:00"
select select "30"
select select "120"
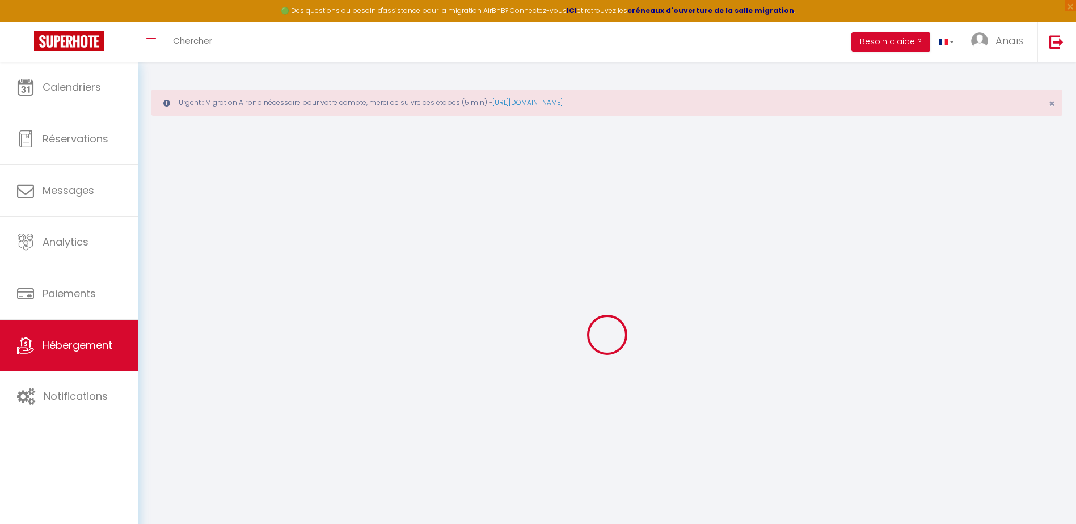
select select
checkbox input "false"
checkbox input "true"
checkbox input "false"
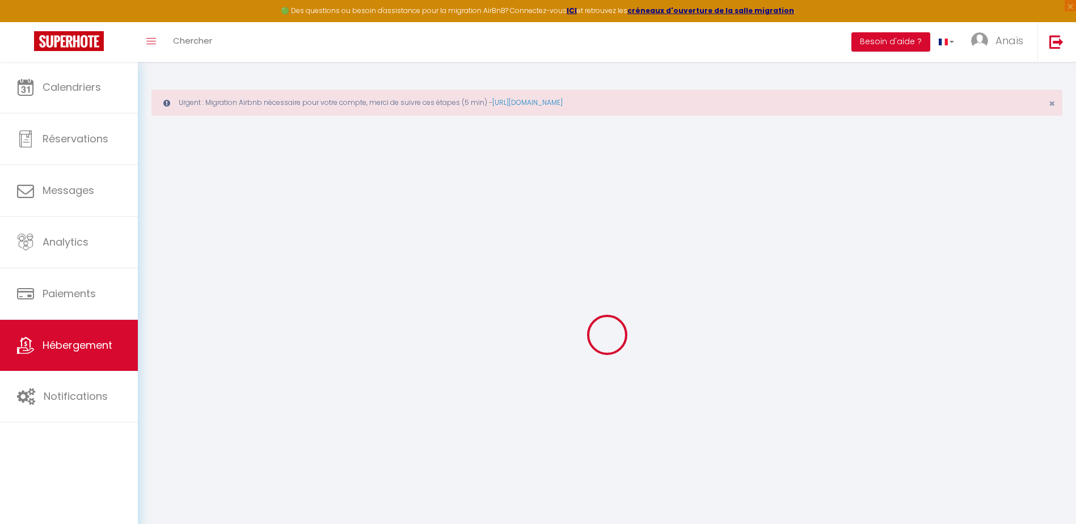
select select
checkbox input "false"
checkbox input "true"
checkbox input "false"
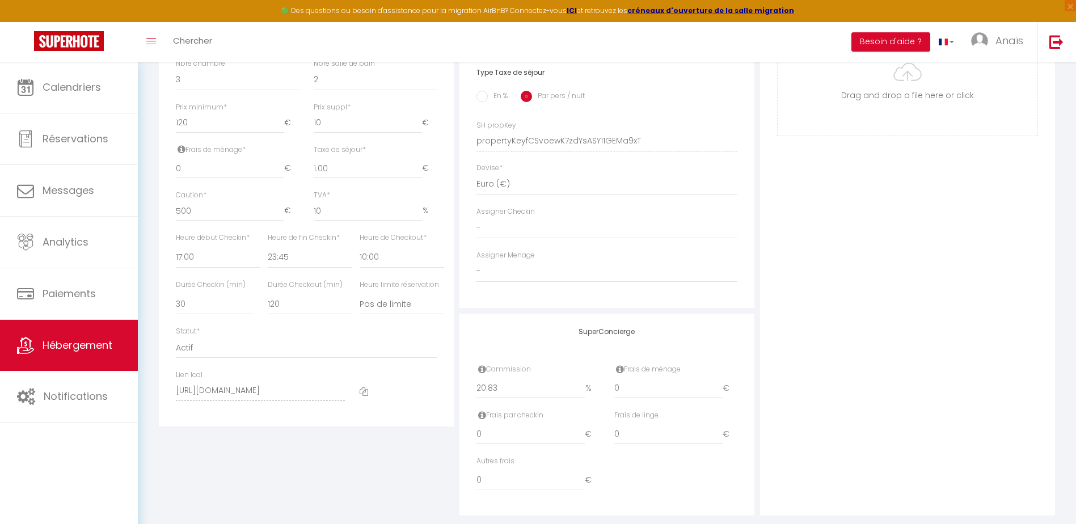
scroll to position [532, 0]
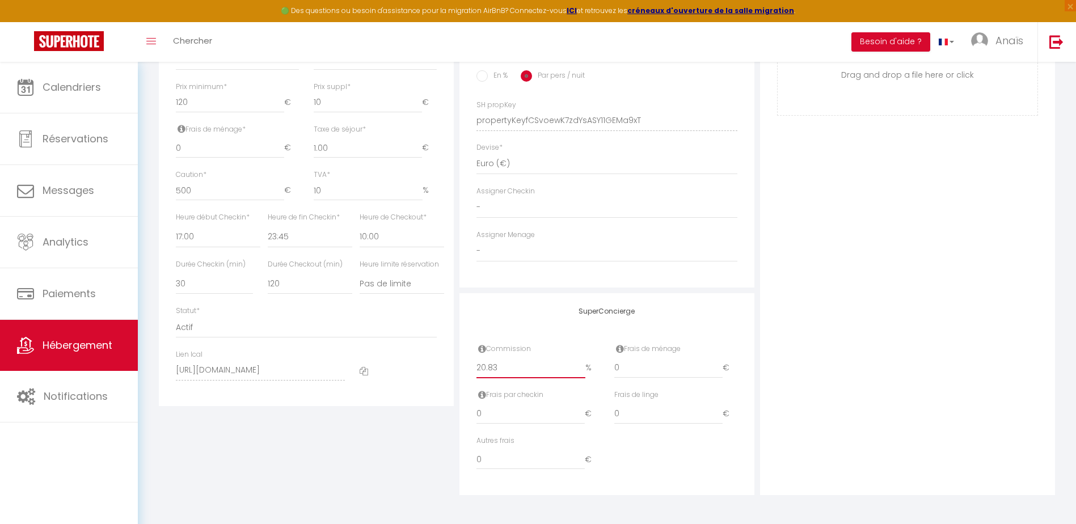
click at [525, 367] on input "20.83" at bounding box center [530, 368] width 109 height 20
type input "20.8"
select select
checkbox input "false"
checkbox input "true"
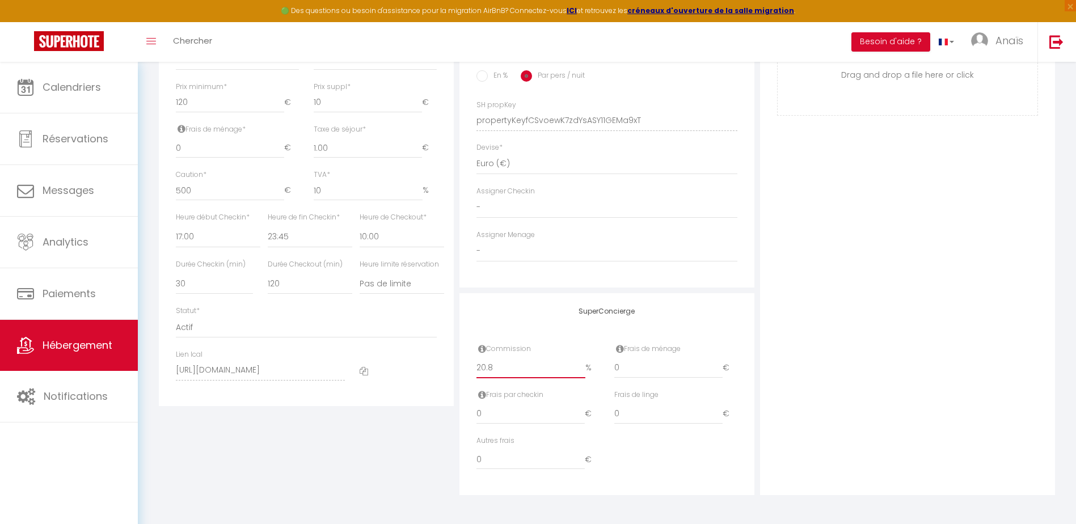
checkbox input "true"
checkbox input "false"
type input "20"
select select
checkbox input "false"
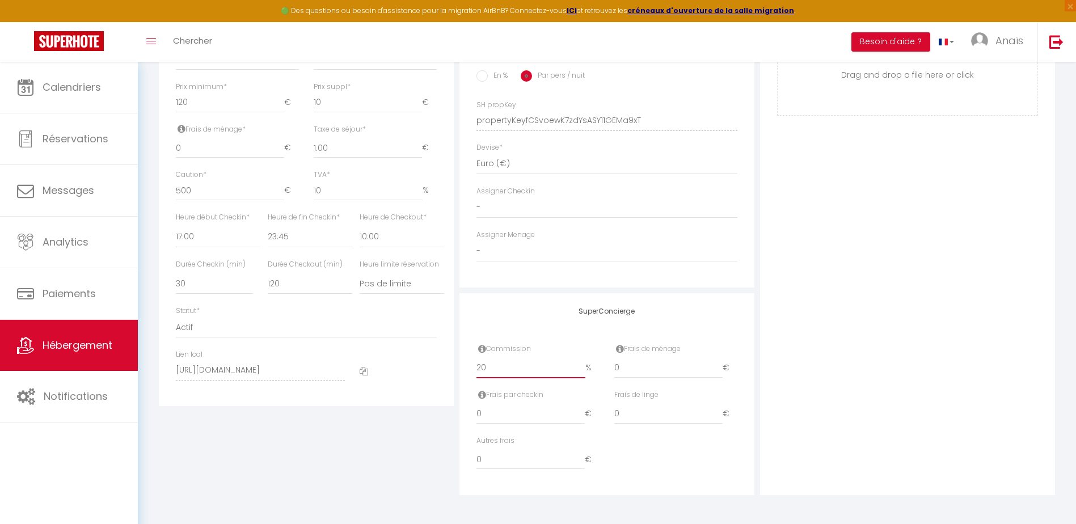
checkbox input "true"
checkbox input "false"
type input "2"
select select
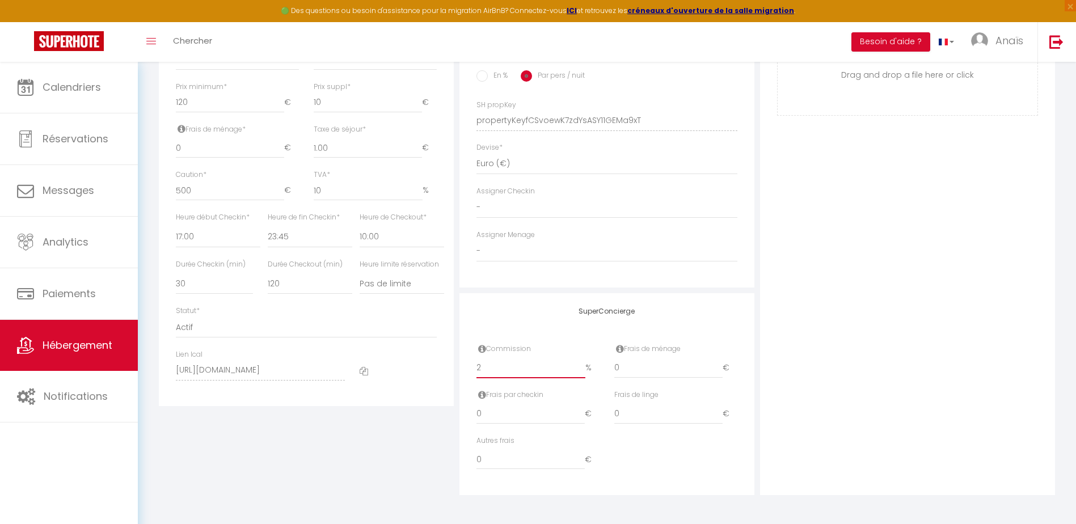
checkbox input "false"
checkbox input "true"
checkbox input "false"
select select
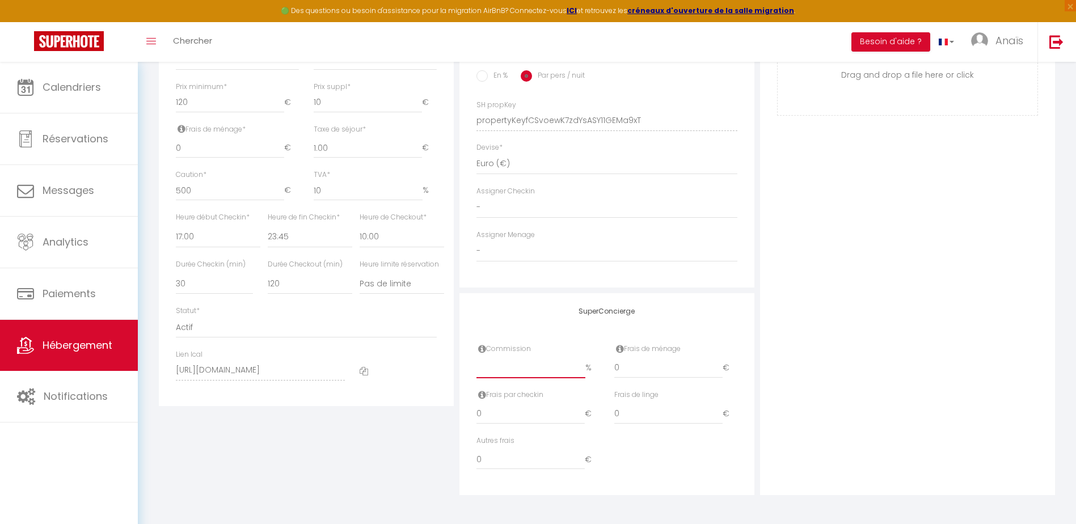
checkbox input "false"
checkbox input "true"
checkbox input "false"
type input "2"
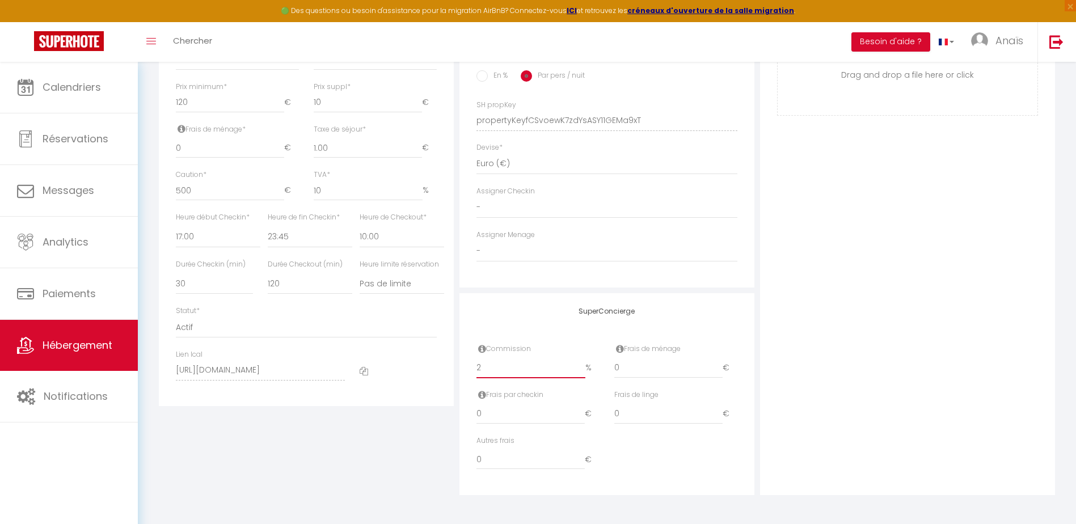
select select
checkbox input "false"
checkbox input "true"
checkbox input "false"
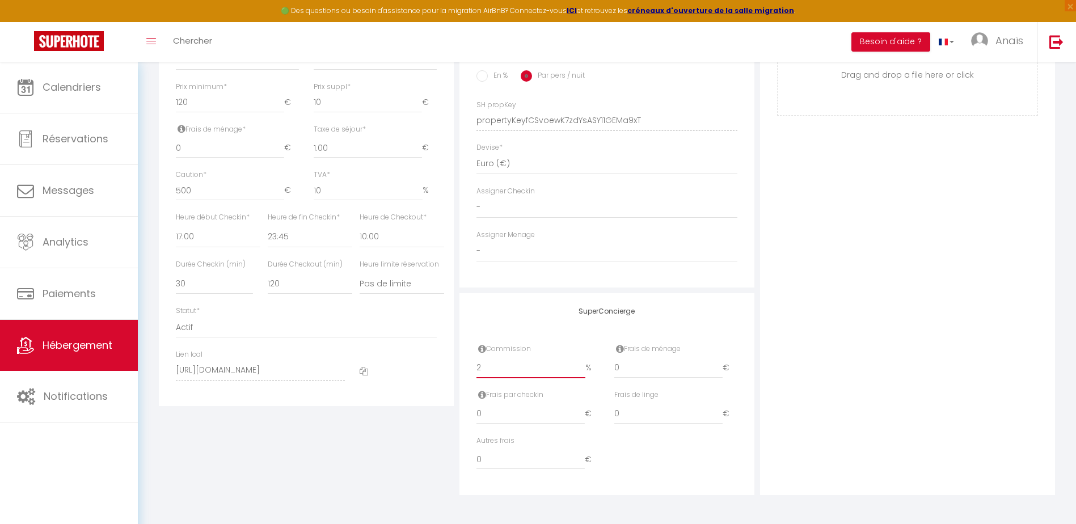
type input "21"
select select
checkbox input "false"
checkbox input "true"
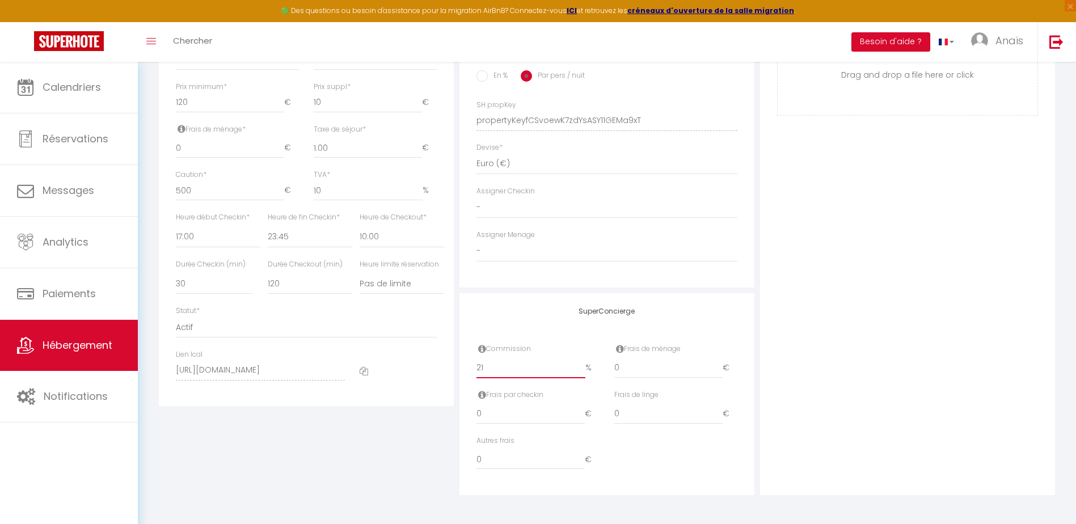
checkbox input "false"
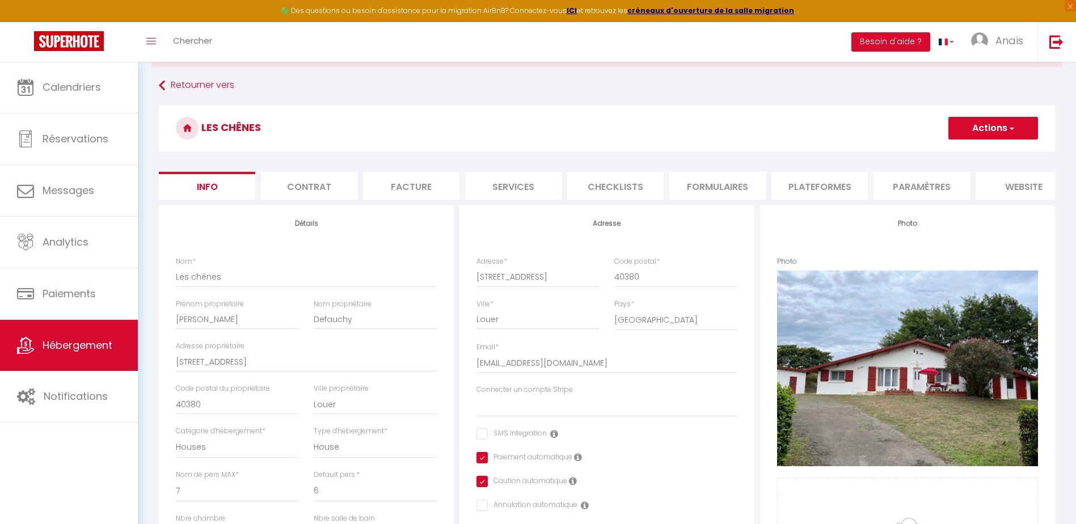
scroll to position [0, 0]
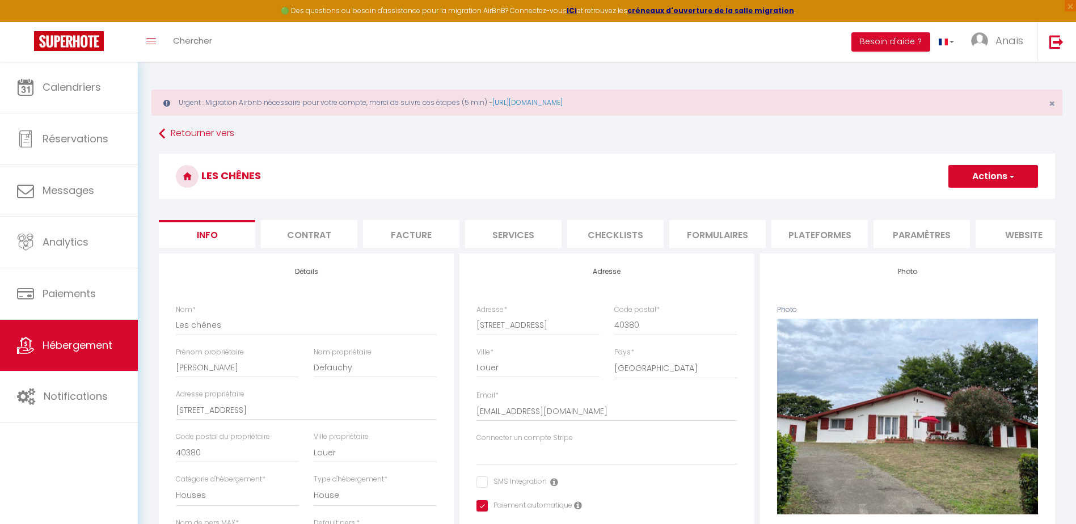
type input "21"
click at [1007, 175] on span "button" at bounding box center [1010, 176] width 7 height 11
click at [955, 201] on input "Enregistrer" at bounding box center [948, 201] width 42 height 11
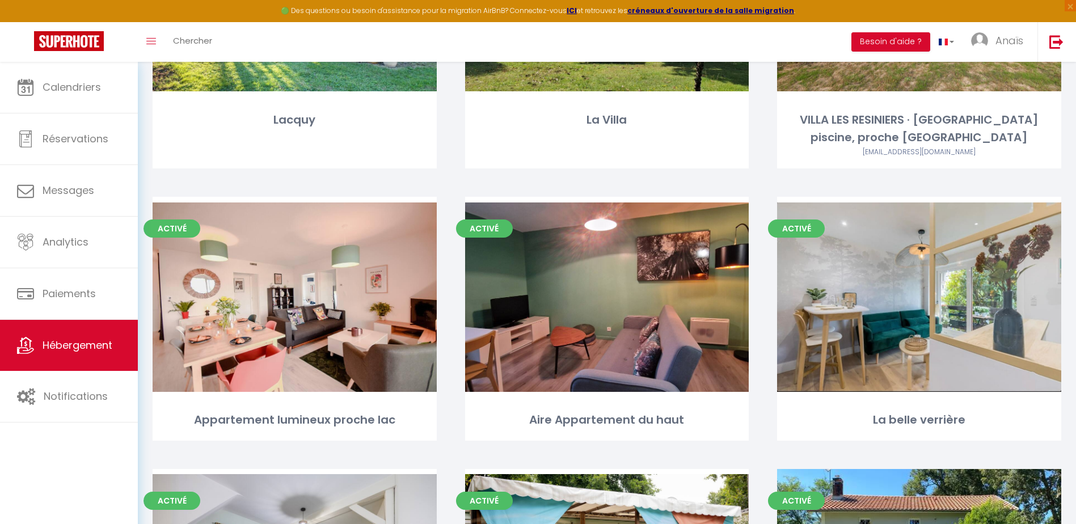
scroll to position [1141, 0]
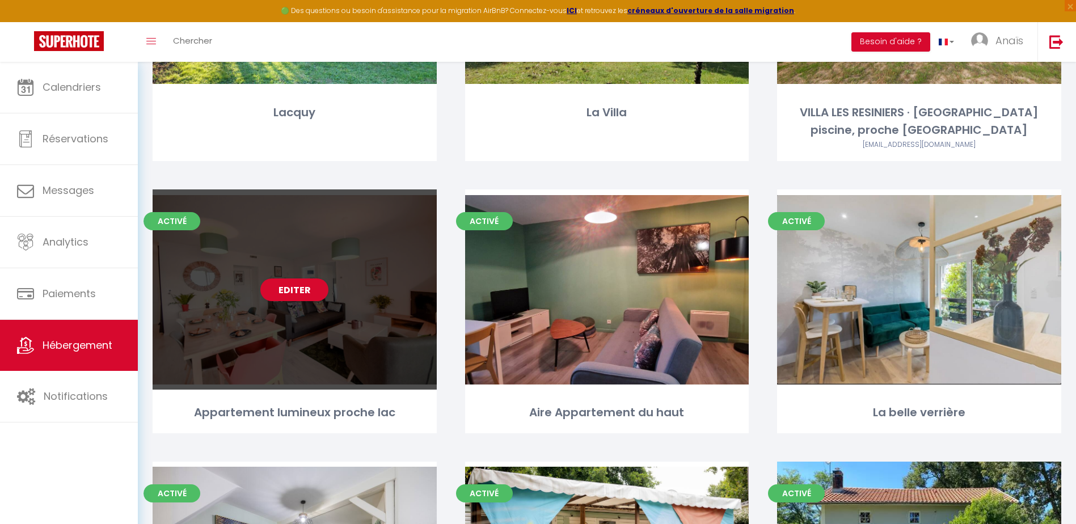
click at [371, 326] on div "Editer" at bounding box center [295, 289] width 284 height 200
select select "3"
select select "2"
select select "1"
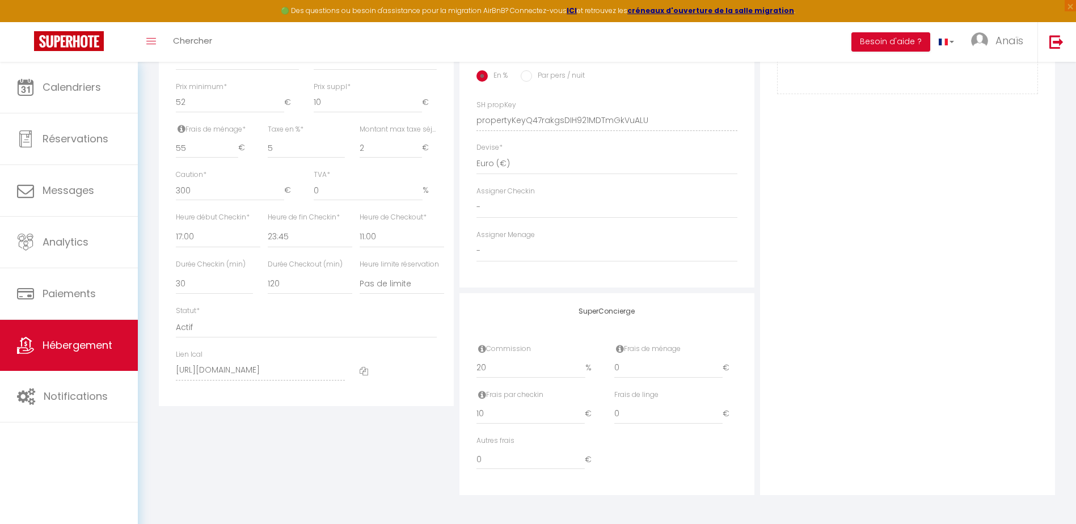
scroll to position [532, 0]
click at [523, 374] on input "20" at bounding box center [530, 368] width 109 height 20
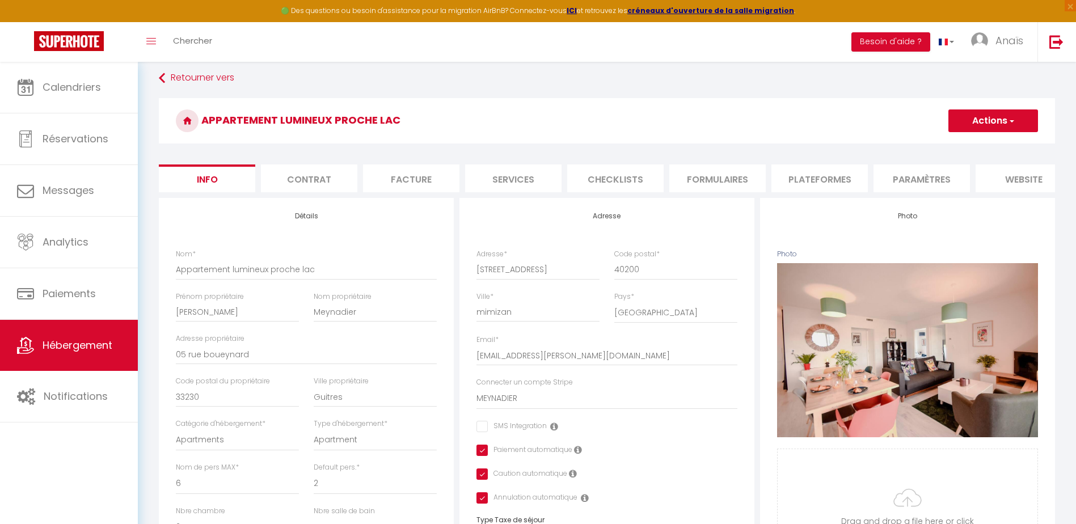
scroll to position [0, 0]
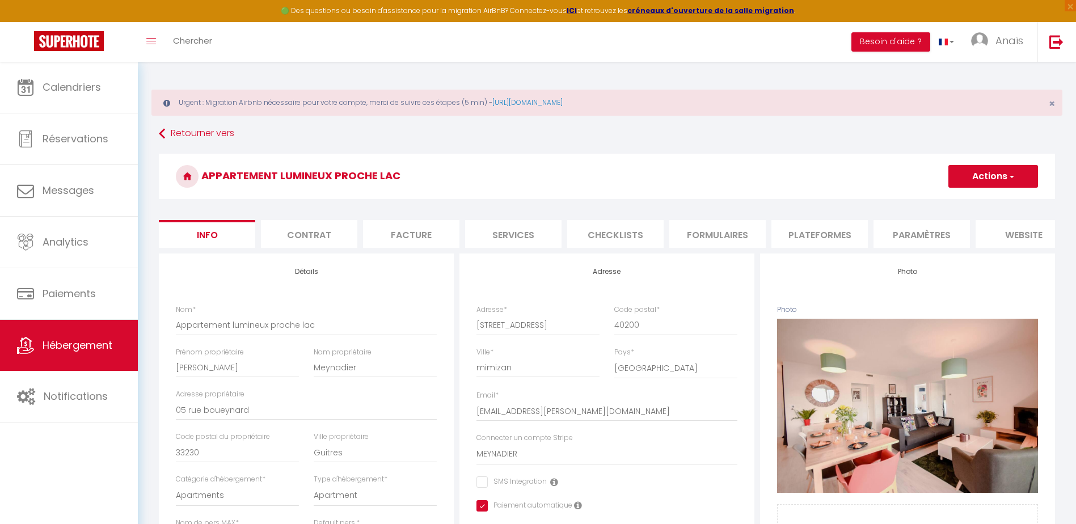
click at [979, 180] on button "Actions" at bounding box center [993, 176] width 90 height 23
click at [958, 198] on input "Enregistrer" at bounding box center [948, 201] width 42 height 11
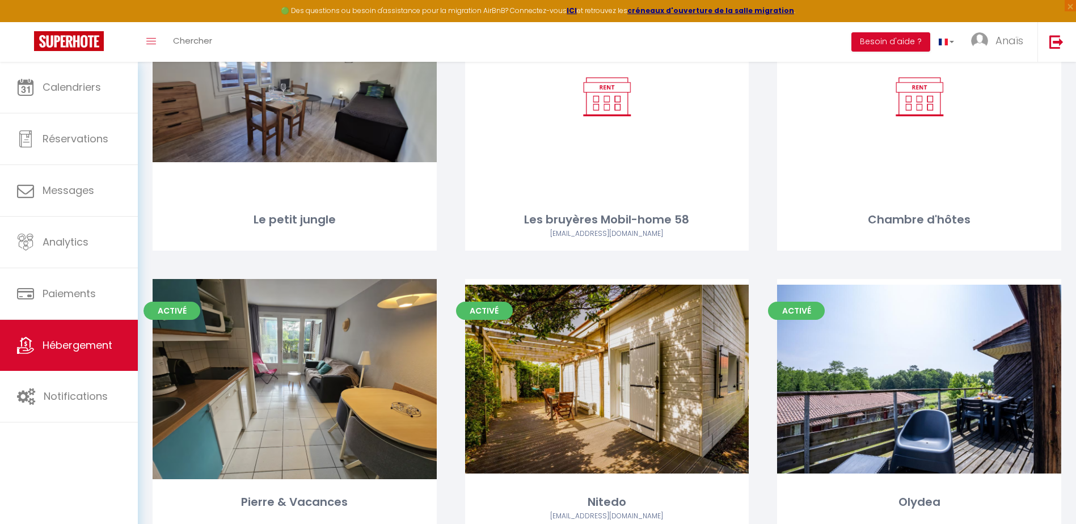
scroll to position [3660, 0]
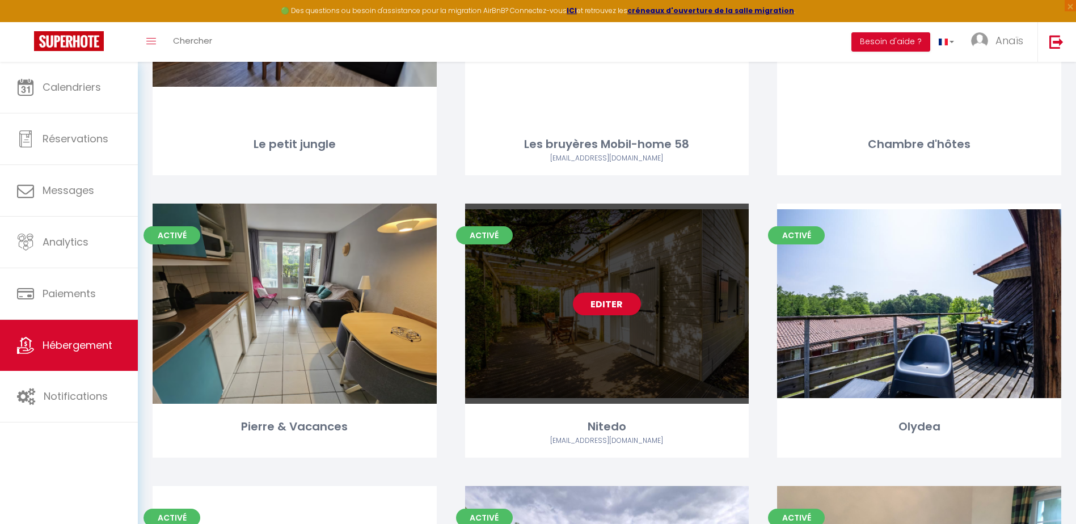
click at [655, 346] on div "Editer" at bounding box center [607, 304] width 284 height 200
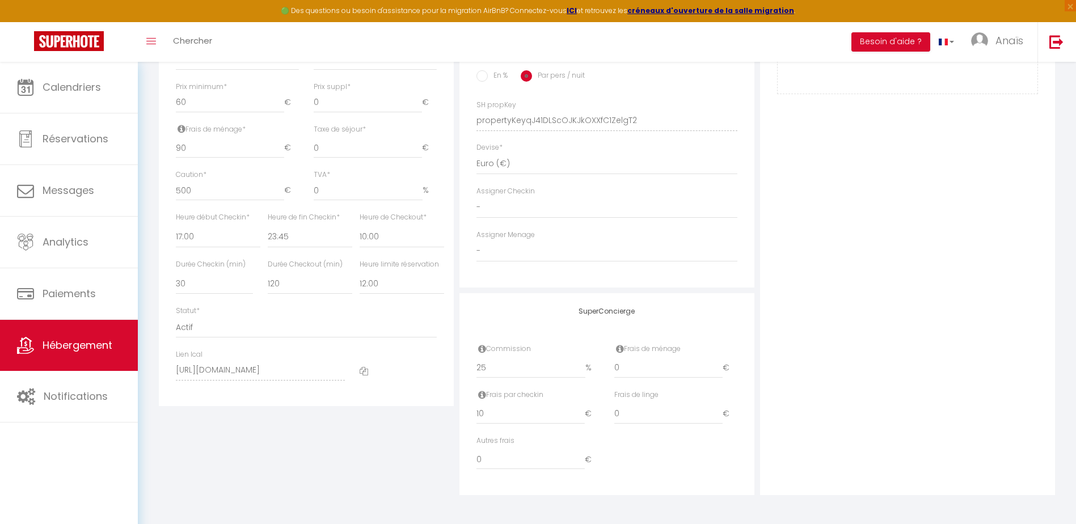
scroll to position [530, 0]
click at [497, 369] on input "25" at bounding box center [530, 368] width 109 height 20
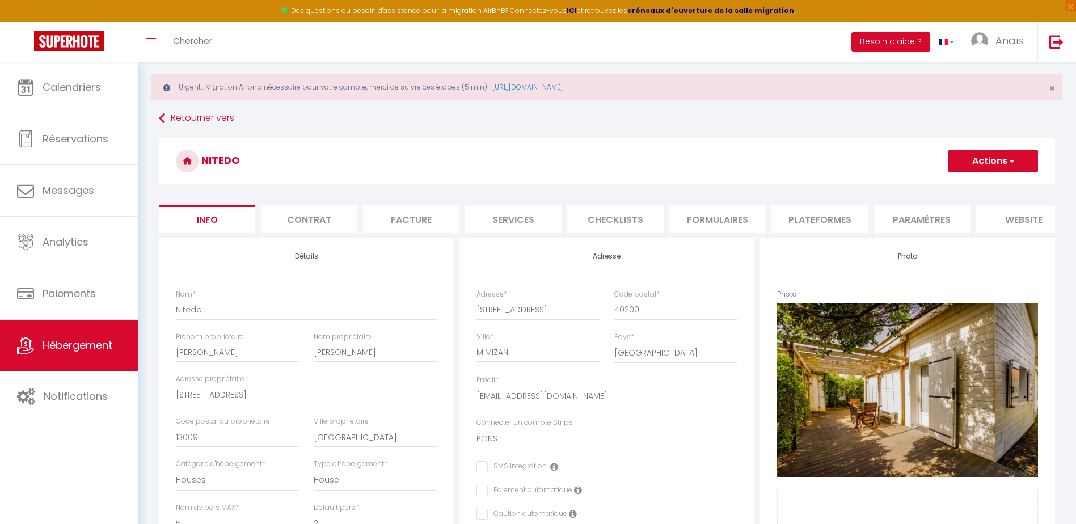
scroll to position [0, 0]
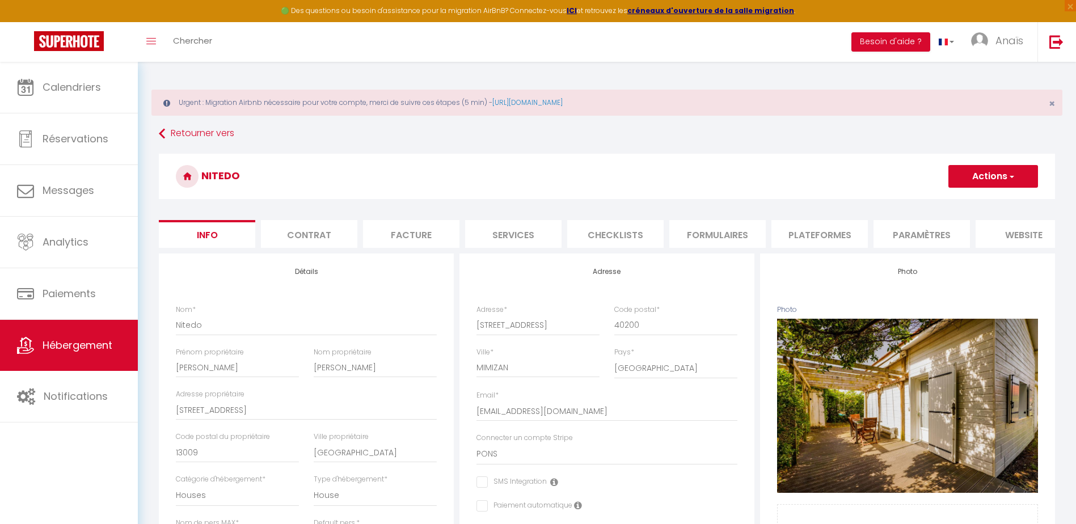
click at [1005, 174] on button "Actions" at bounding box center [993, 176] width 90 height 23
click at [957, 200] on input "Enregistrer" at bounding box center [948, 201] width 42 height 11
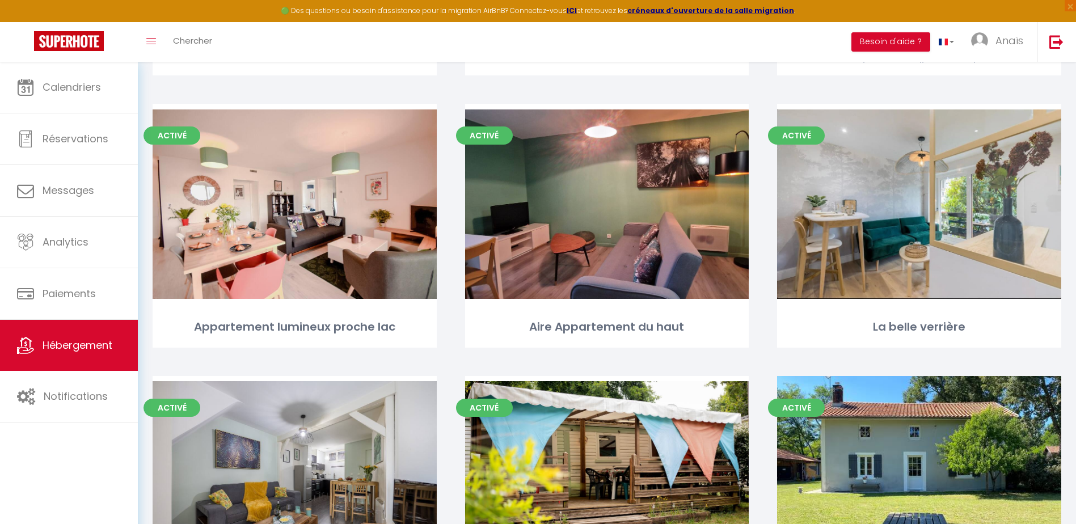
scroll to position [1212, 0]
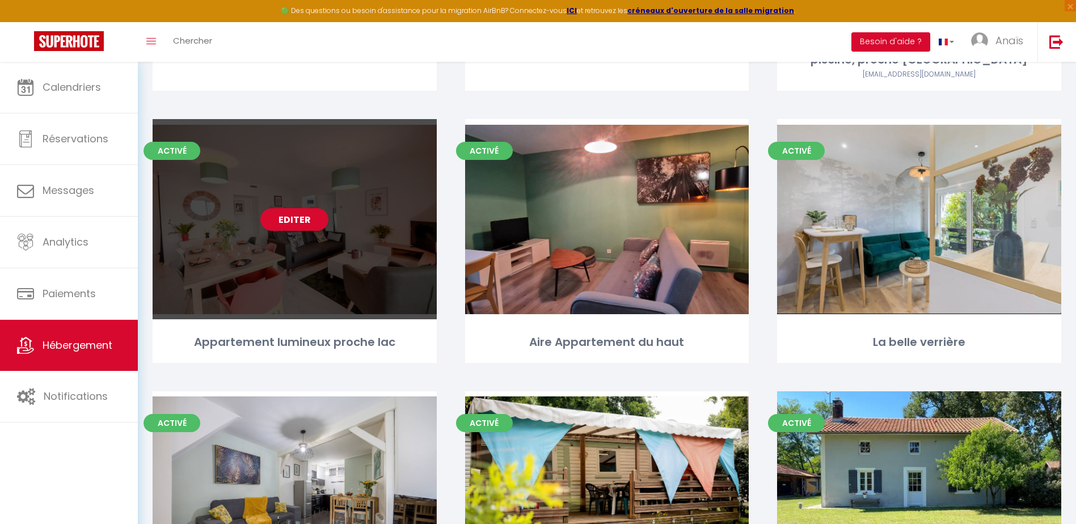
click at [307, 207] on div "Editer" at bounding box center [295, 219] width 284 height 200
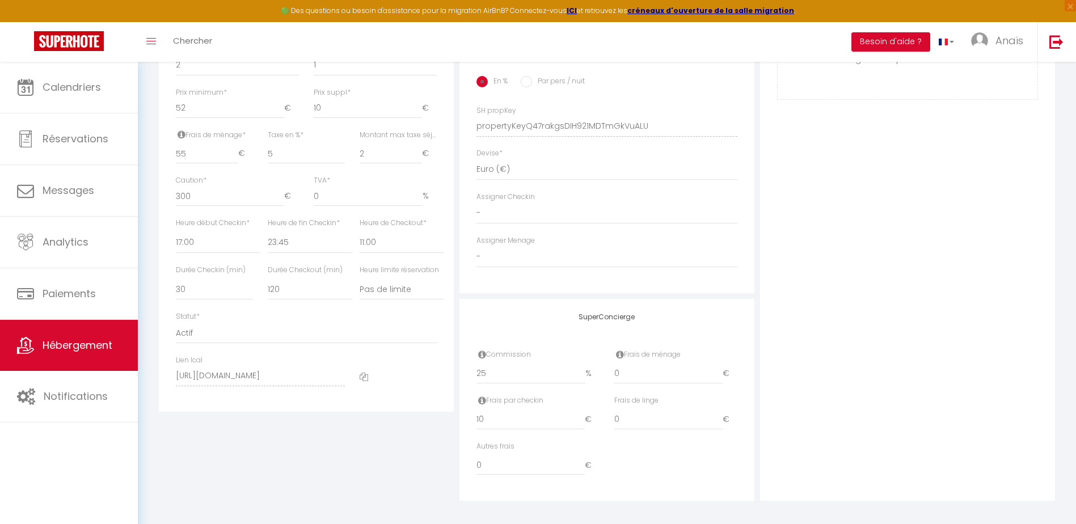
scroll to position [532, 0]
click at [539, 418] on input "10" at bounding box center [530, 414] width 108 height 20
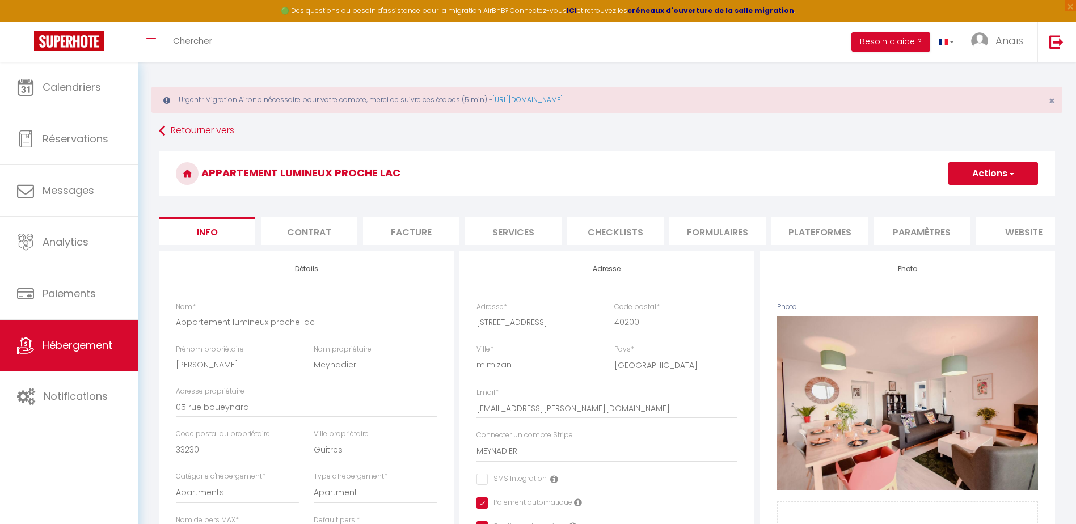
scroll to position [0, 0]
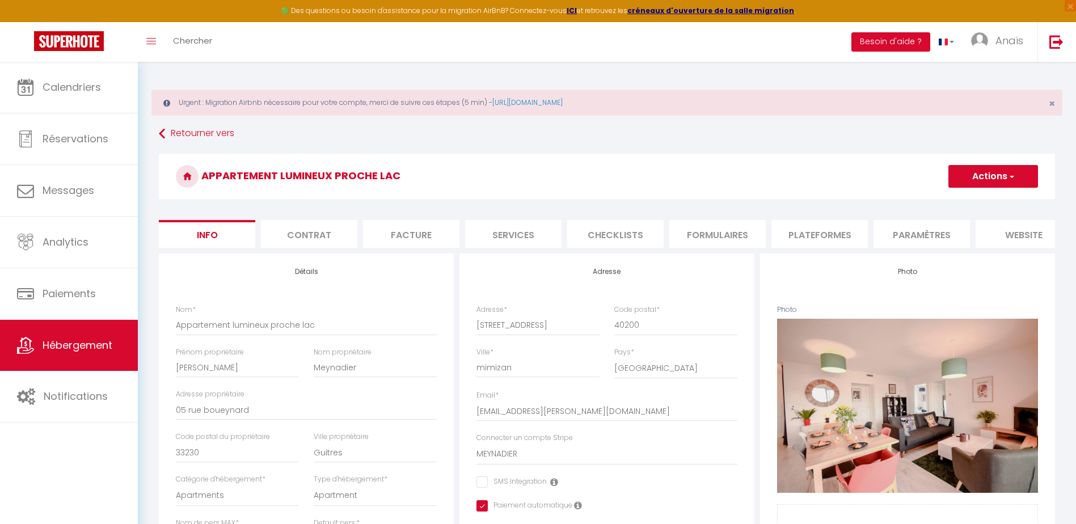
click at [972, 171] on button "Actions" at bounding box center [993, 176] width 90 height 23
click at [948, 200] on input "Enregistrer" at bounding box center [948, 201] width 42 height 11
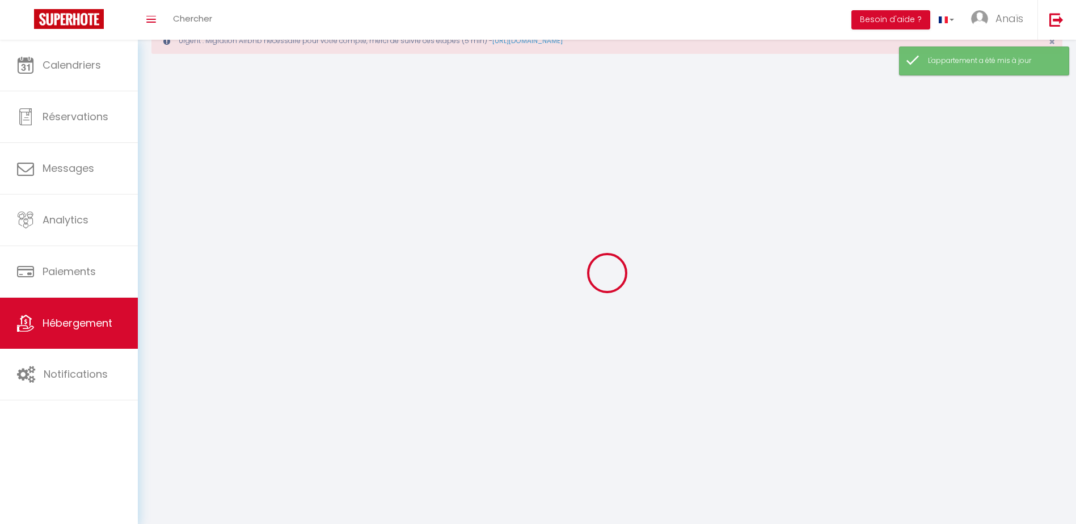
scroll to position [62, 0]
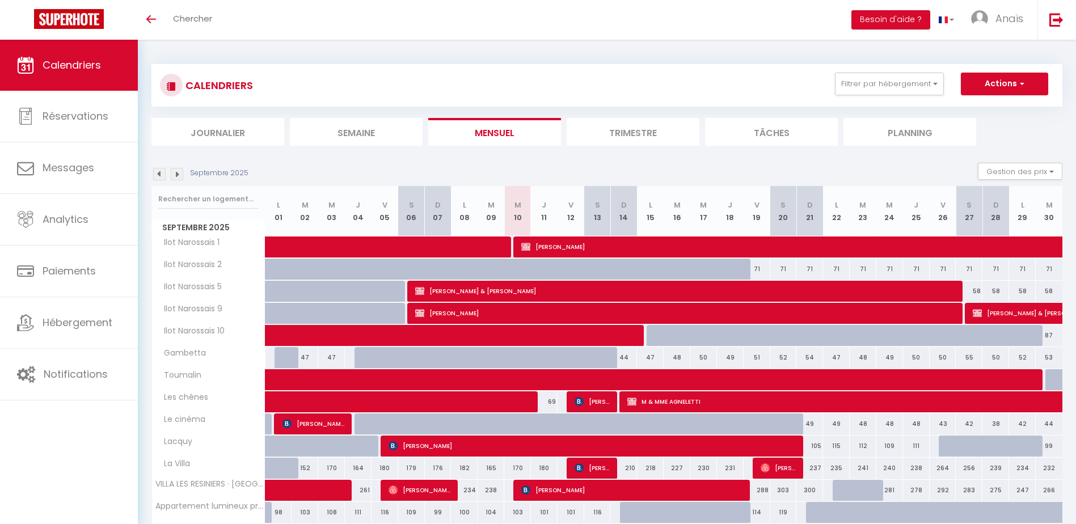
click at [158, 180] on div "Septembre 2025 Gestion des prix Nb Nuits minimum Règles Disponibilité" at bounding box center [606, 174] width 911 height 23
click at [158, 176] on img at bounding box center [159, 174] width 12 height 12
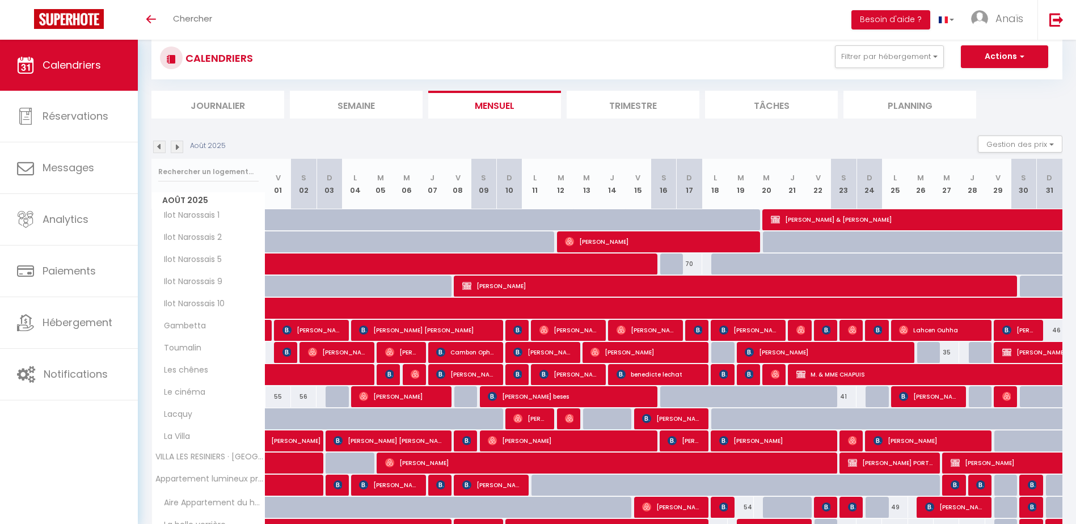
scroll to position [22, 0]
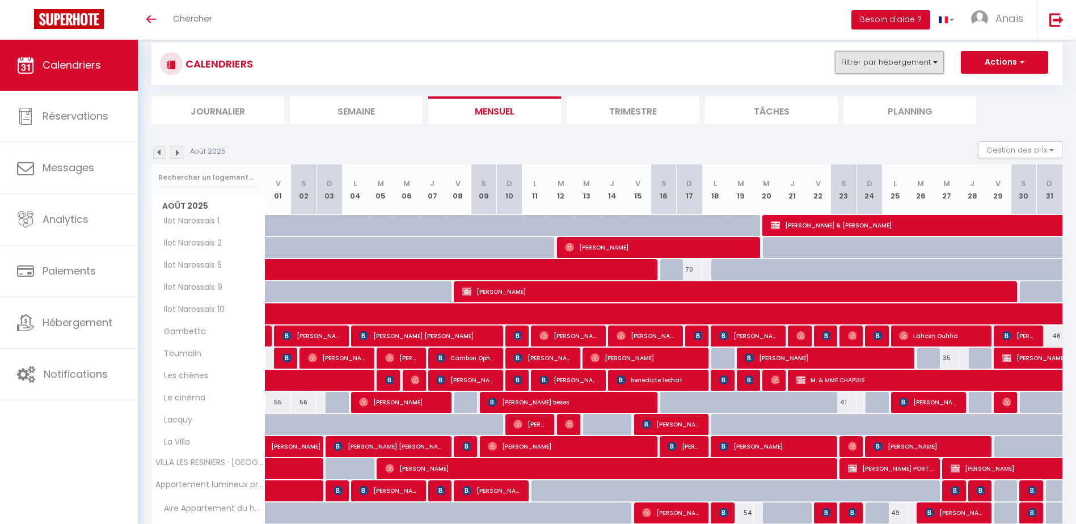
click at [891, 58] on button "Filtrer par hébergement" at bounding box center [889, 62] width 109 height 23
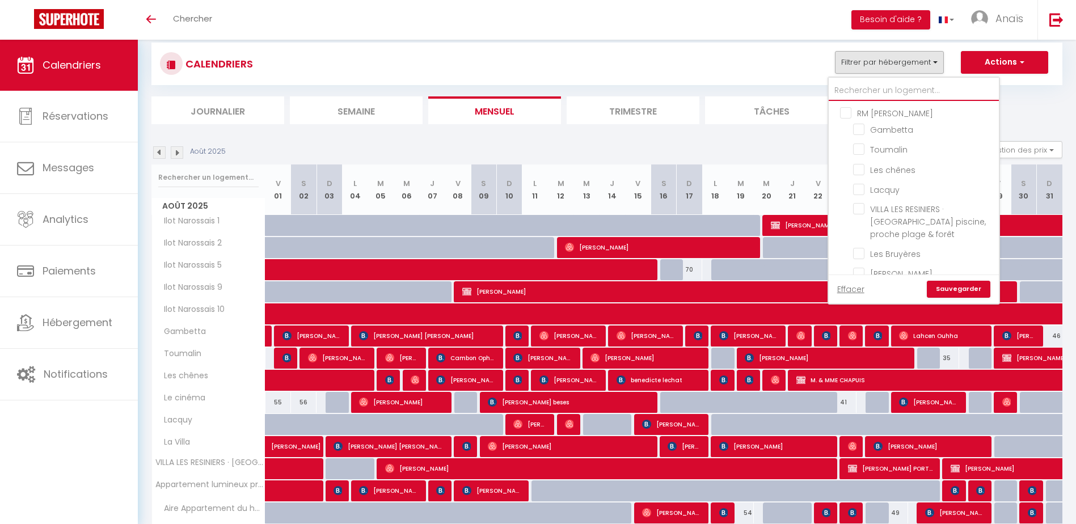
click at [879, 82] on input "text" at bounding box center [913, 91] width 170 height 20
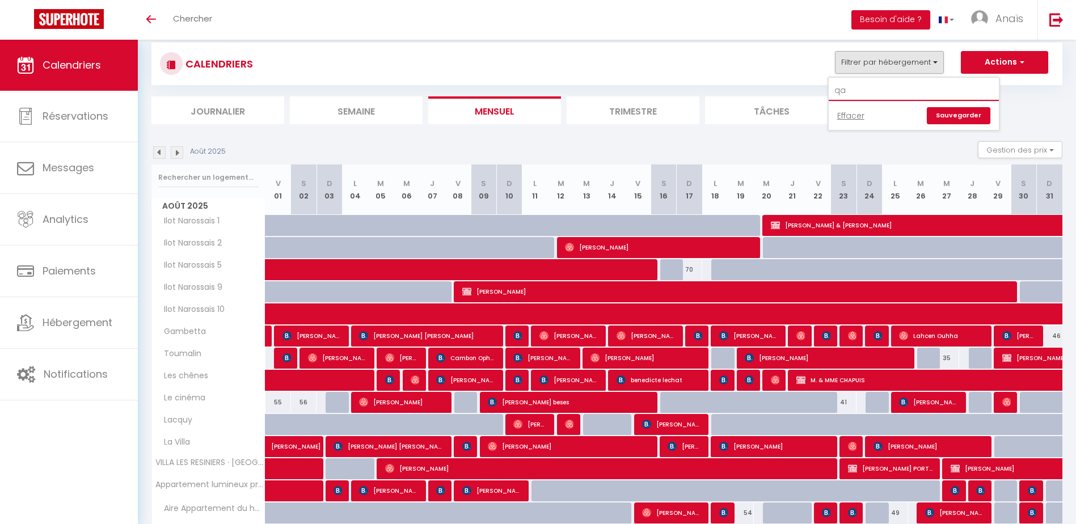
type input "q"
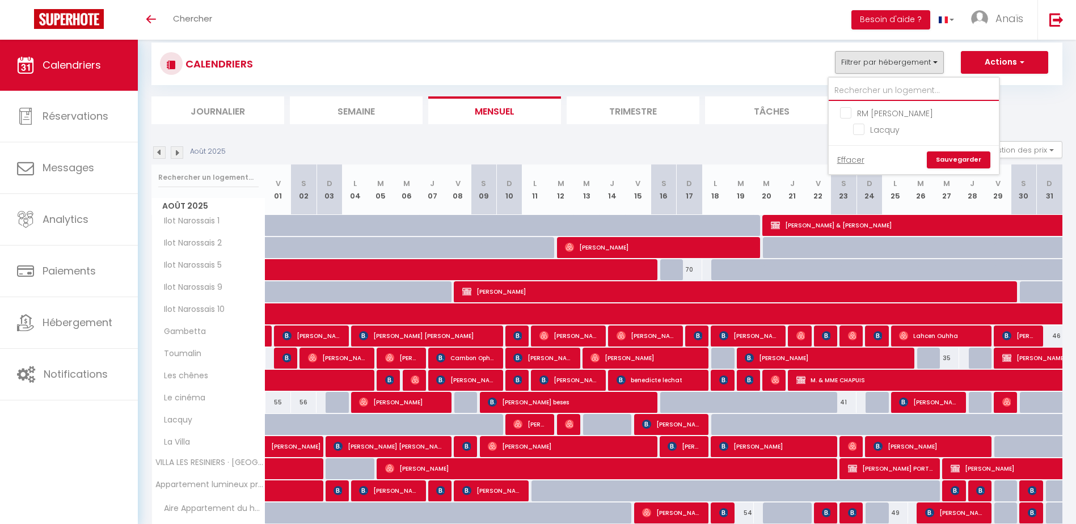
checkbox input "false"
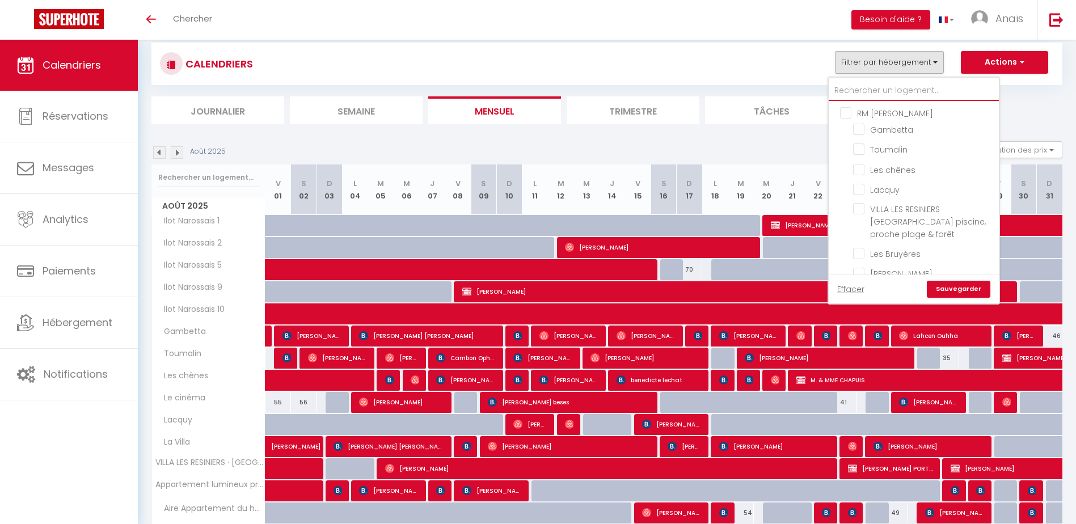
type input "a"
checkbox input "false"
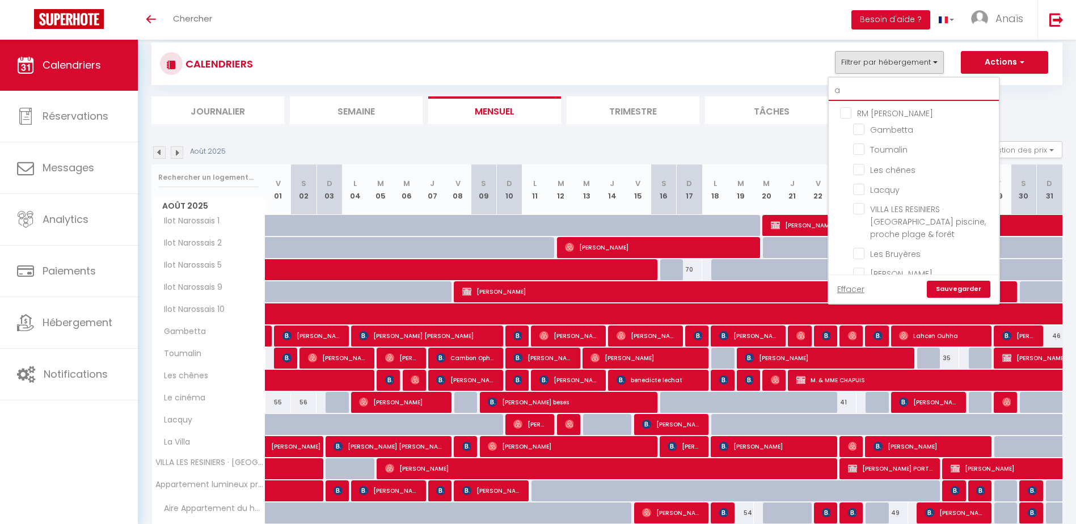
checkbox input "false"
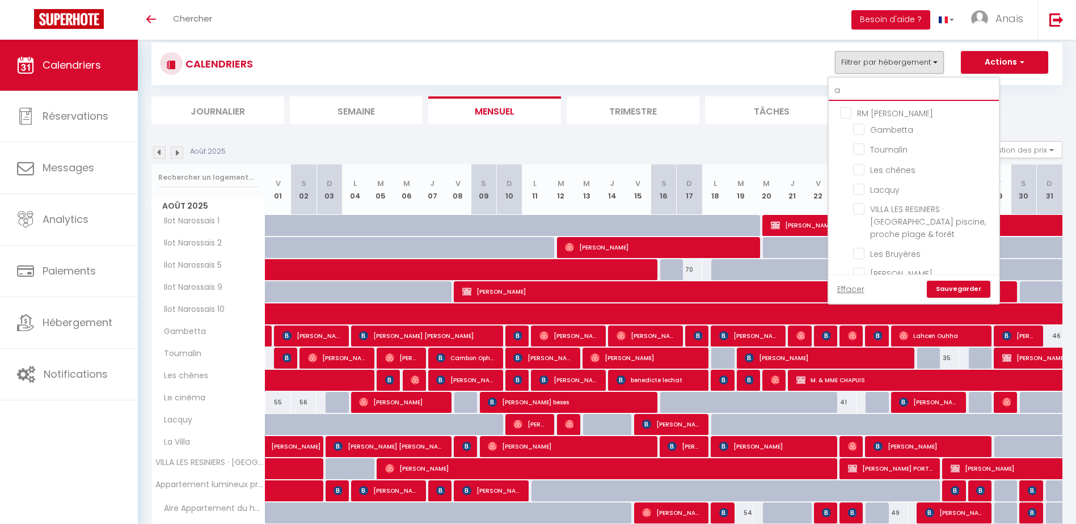
checkbox input "false"
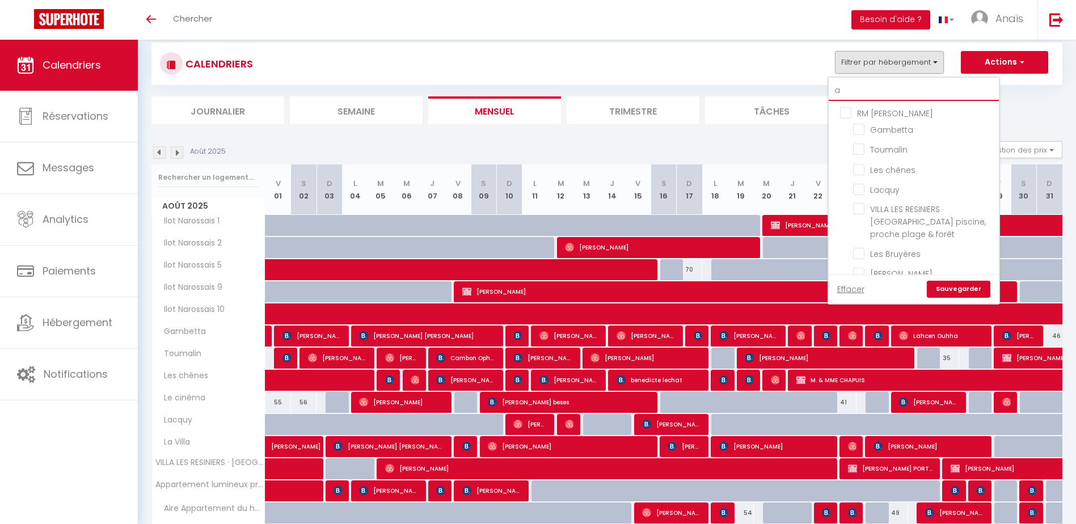
checkbox input "false"
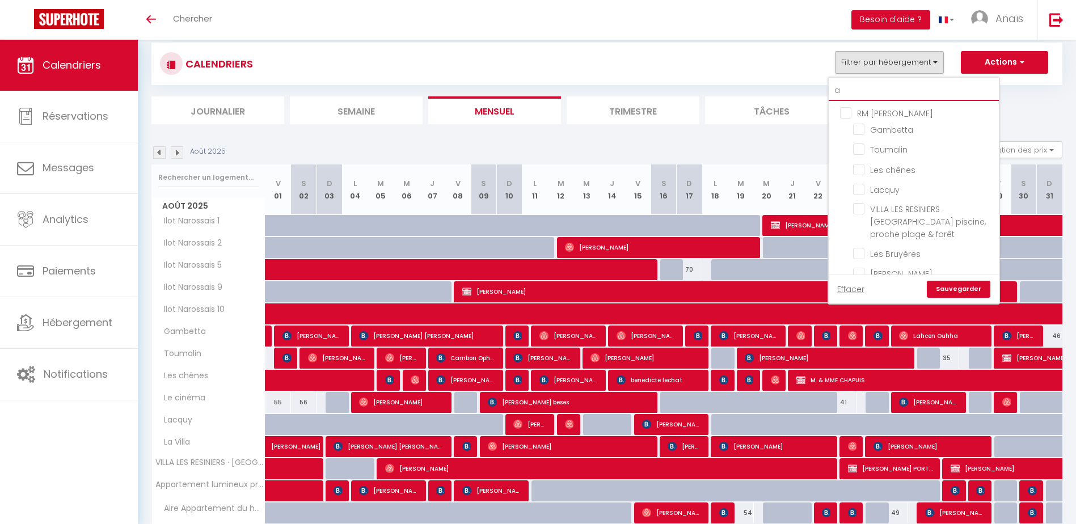
checkbox input "false"
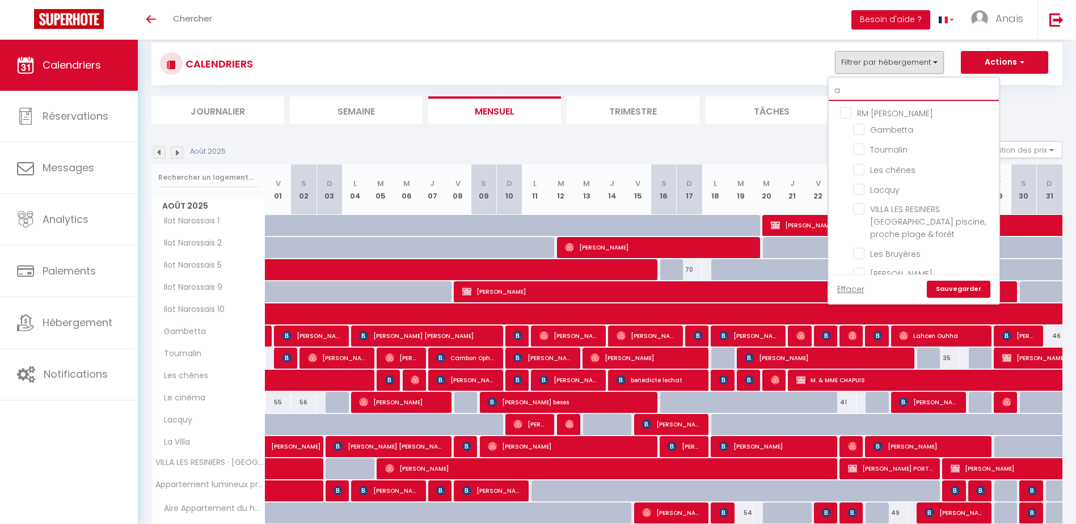
checkbox input "false"
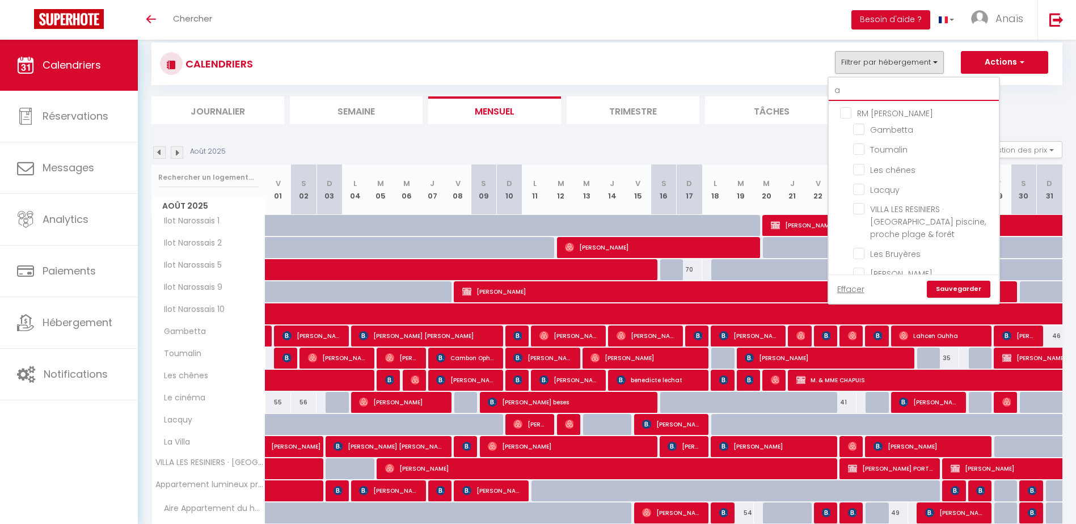
checkbox input "false"
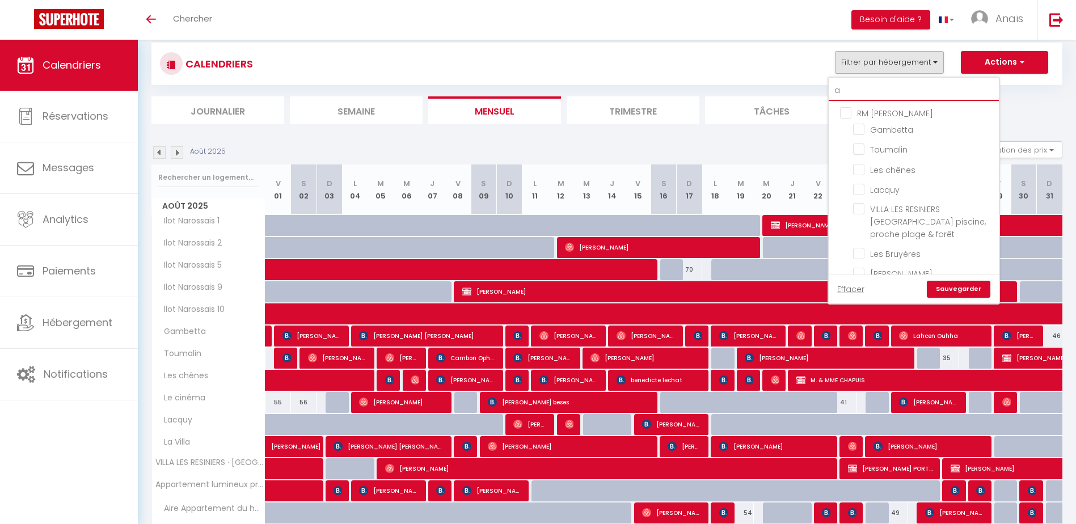
checkbox input "false"
type input "ap"
checkbox input "false"
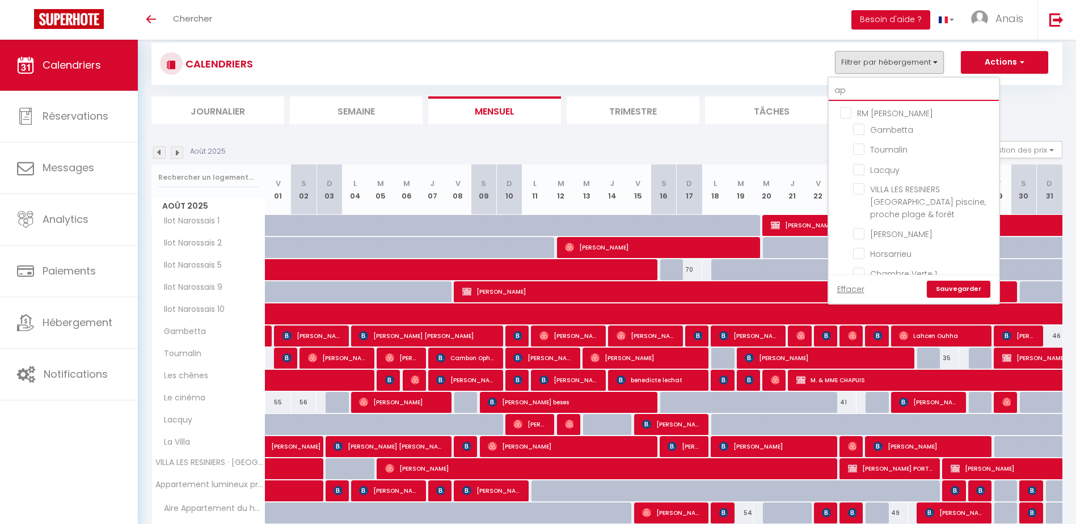
type input "app"
checkbox input "false"
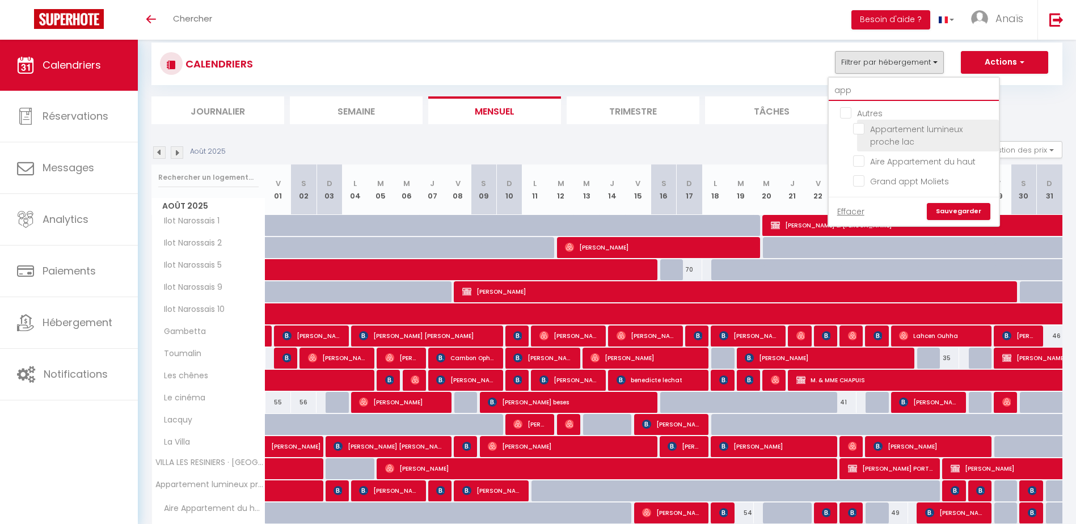
type input "app"
click at [921, 126] on input "Appartement lumineux proche lac" at bounding box center [924, 128] width 142 height 11
checkbox input "true"
checkbox input "false"
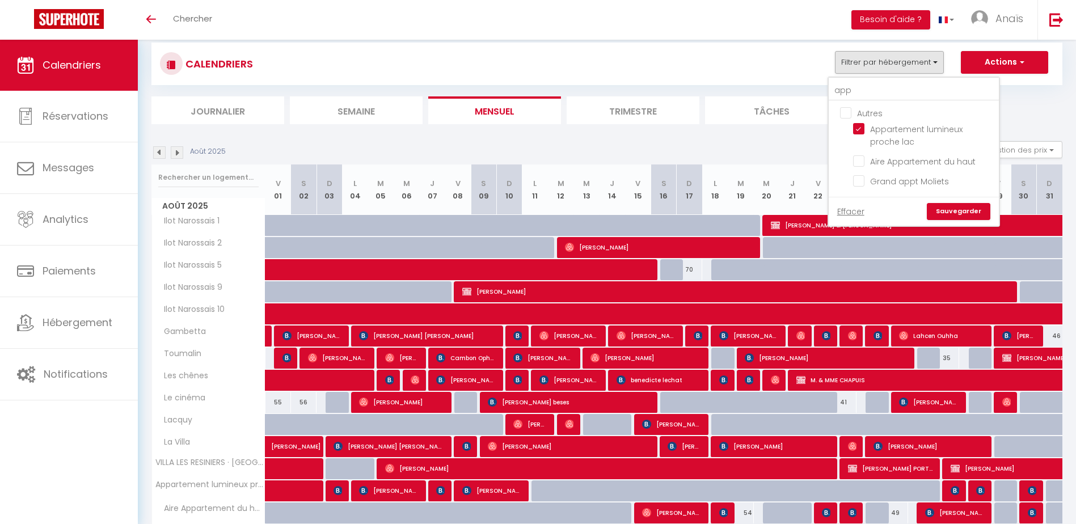
click at [948, 212] on link "Sauvegarder" at bounding box center [959, 211] width 64 height 17
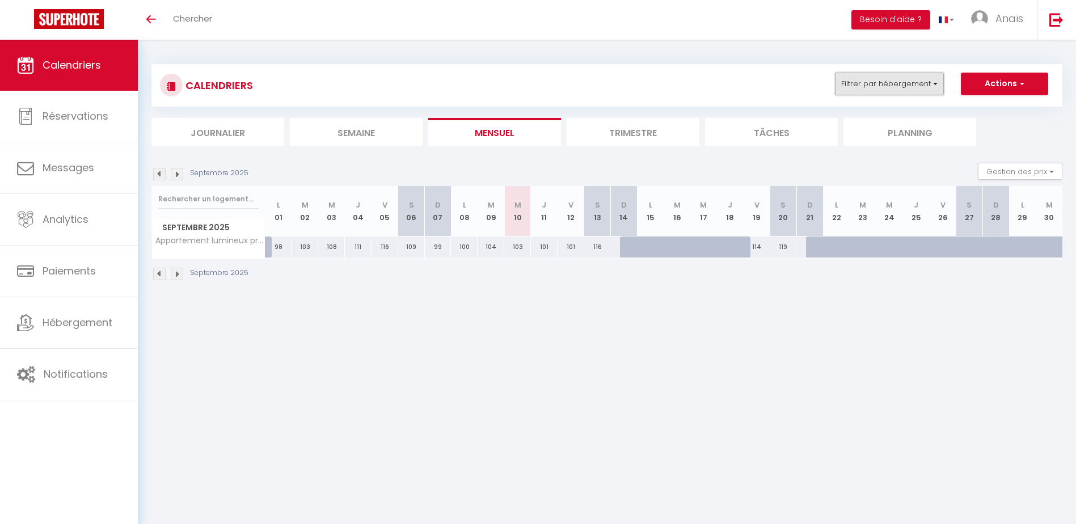
click at [862, 81] on button "Filtrer par hébergement" at bounding box center [889, 84] width 109 height 23
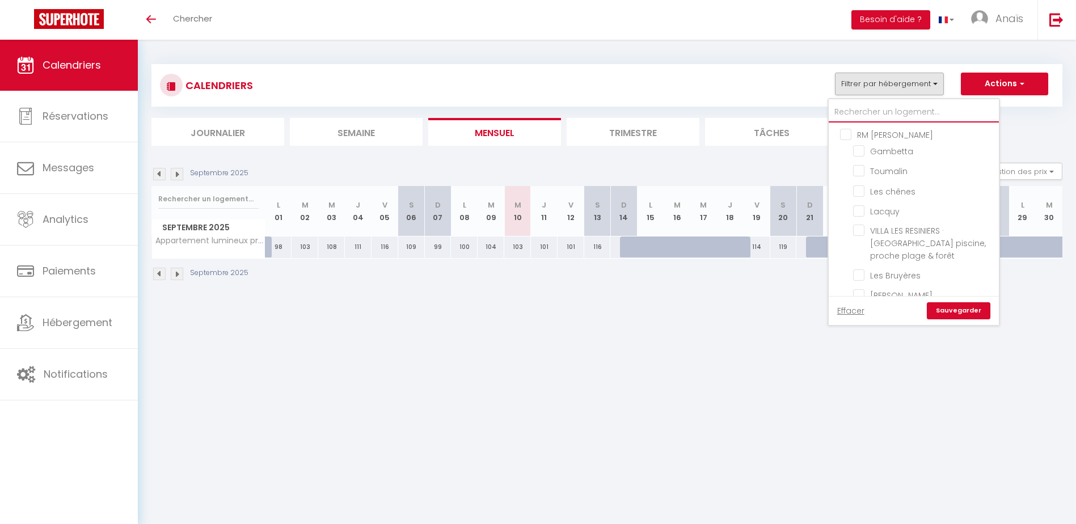
click at [860, 105] on input "text" at bounding box center [913, 112] width 170 height 20
type input "t"
checkbox input "false"
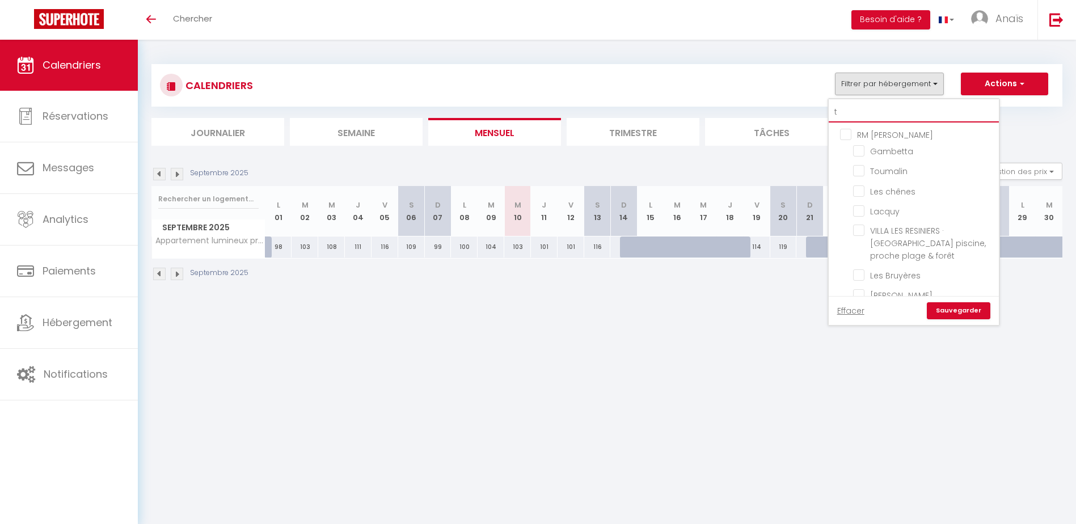
checkbox input "false"
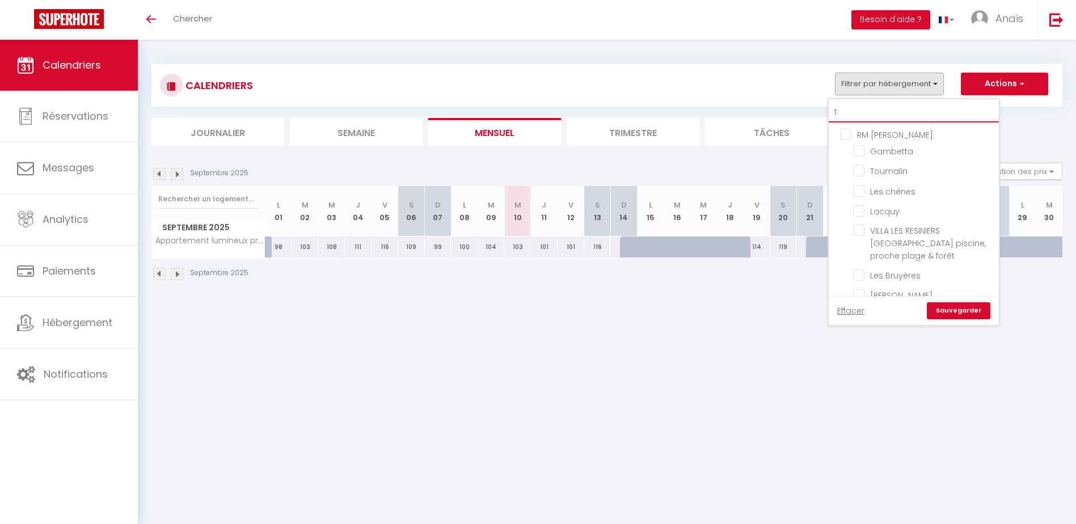
checkbox input "false"
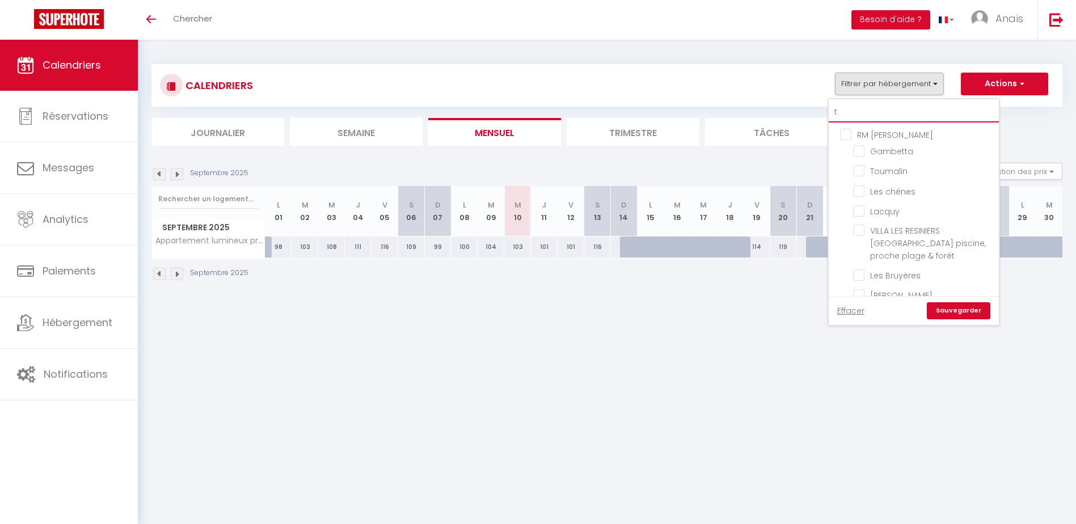
checkbox input "true"
checkbox input "false"
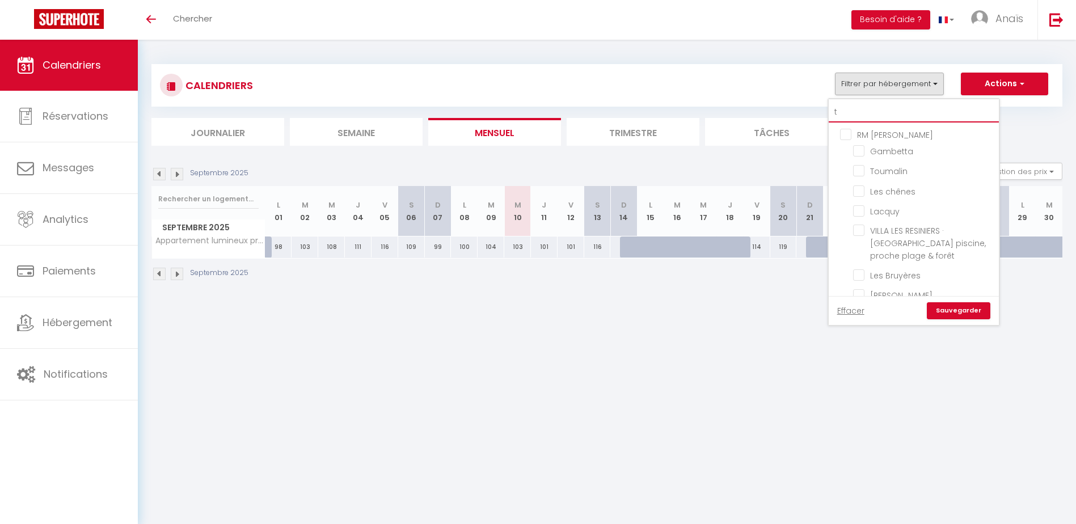
checkbox input "false"
type input "[MEDICAL_DATA]"
checkbox input "false"
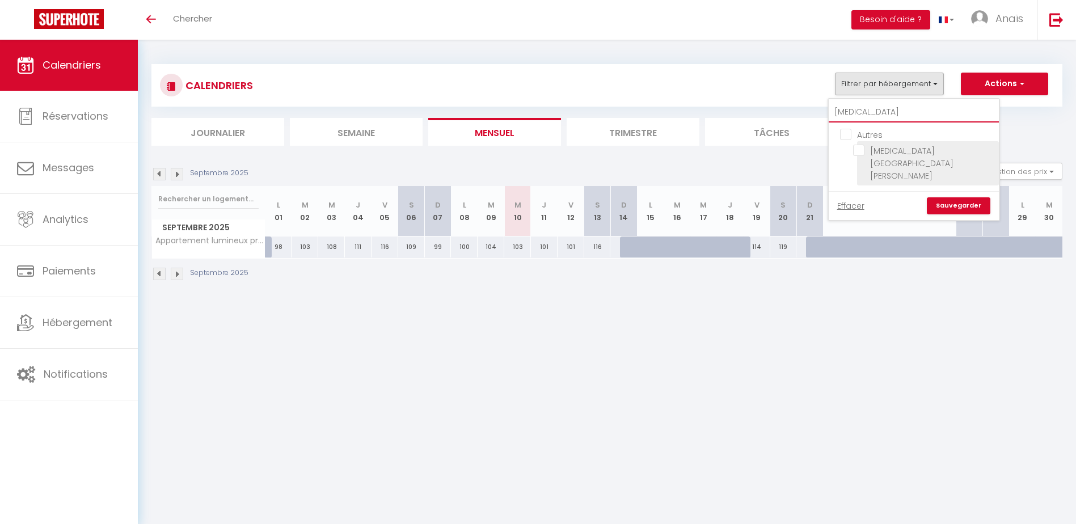
type input "[MEDICAL_DATA]"
click at [866, 154] on input "[MEDICAL_DATA] [GEOGRAPHIC_DATA][PERSON_NAME]" at bounding box center [924, 150] width 142 height 11
checkbox input "true"
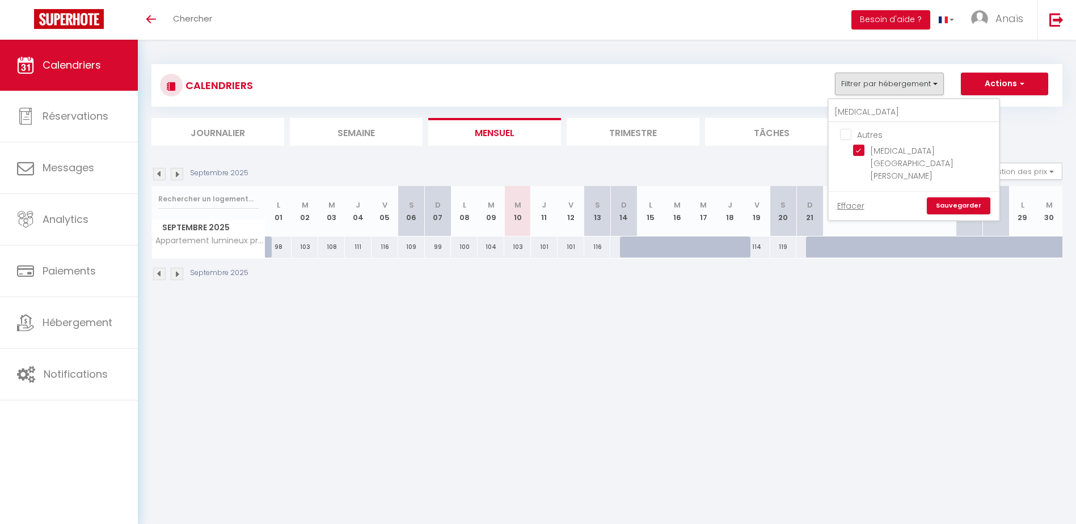
click at [955, 197] on link "Sauvegarder" at bounding box center [959, 205] width 64 height 17
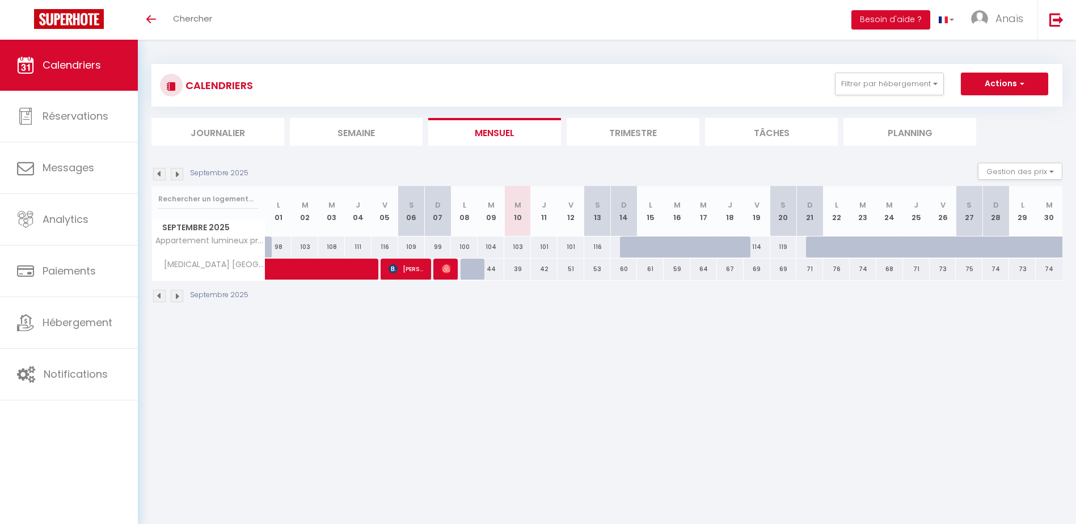
click at [159, 178] on img at bounding box center [159, 174] width 12 height 12
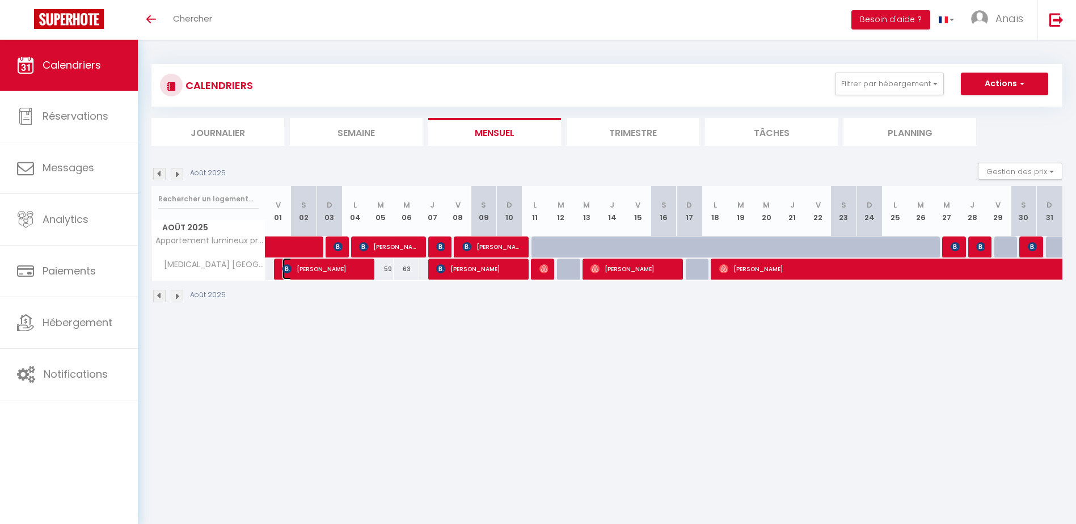
click at [343, 267] on span "[PERSON_NAME]" at bounding box center [324, 269] width 85 height 22
select select "OK"
select select "0"
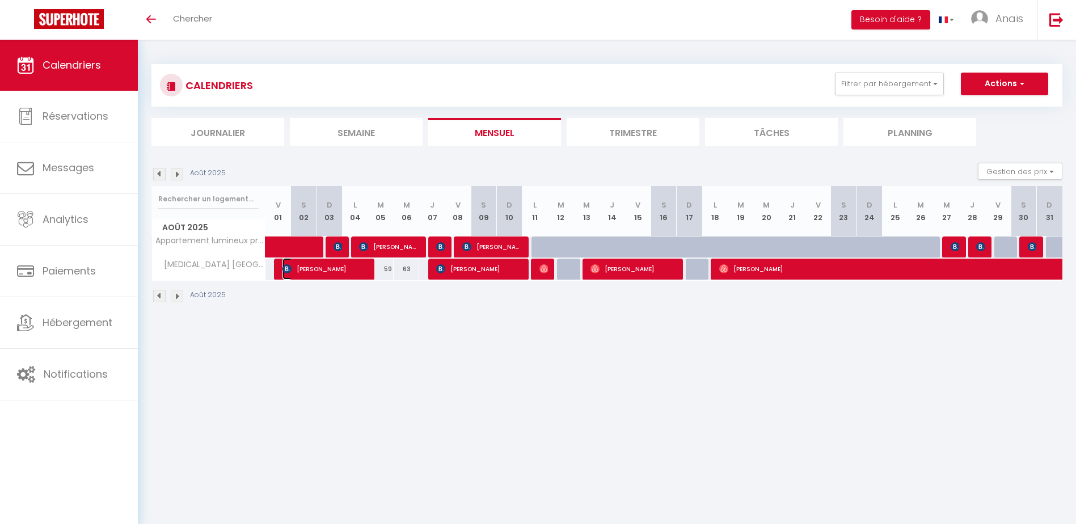
select select "1"
select select
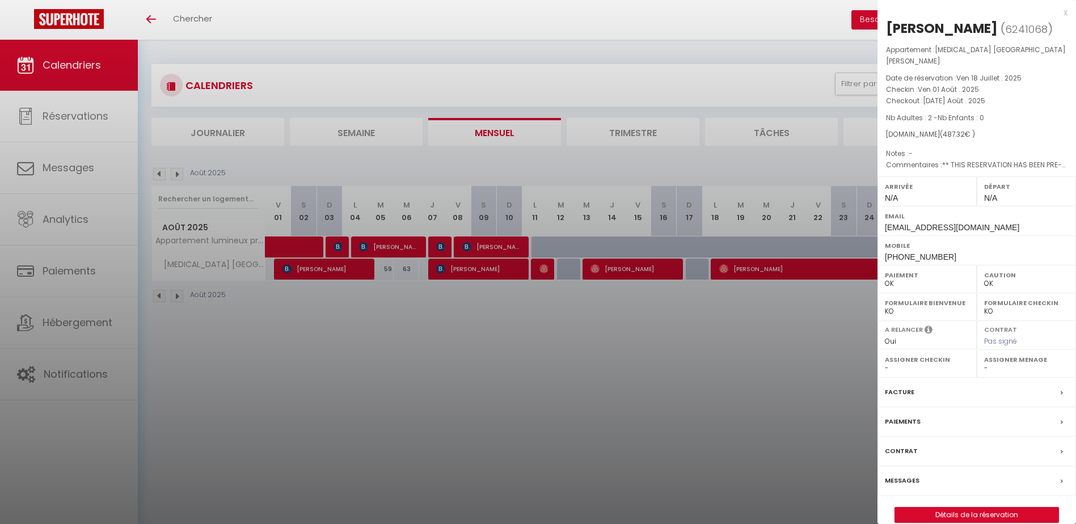
click at [430, 332] on div at bounding box center [538, 262] width 1076 height 524
